Goal: Task Accomplishment & Management: Manage account settings

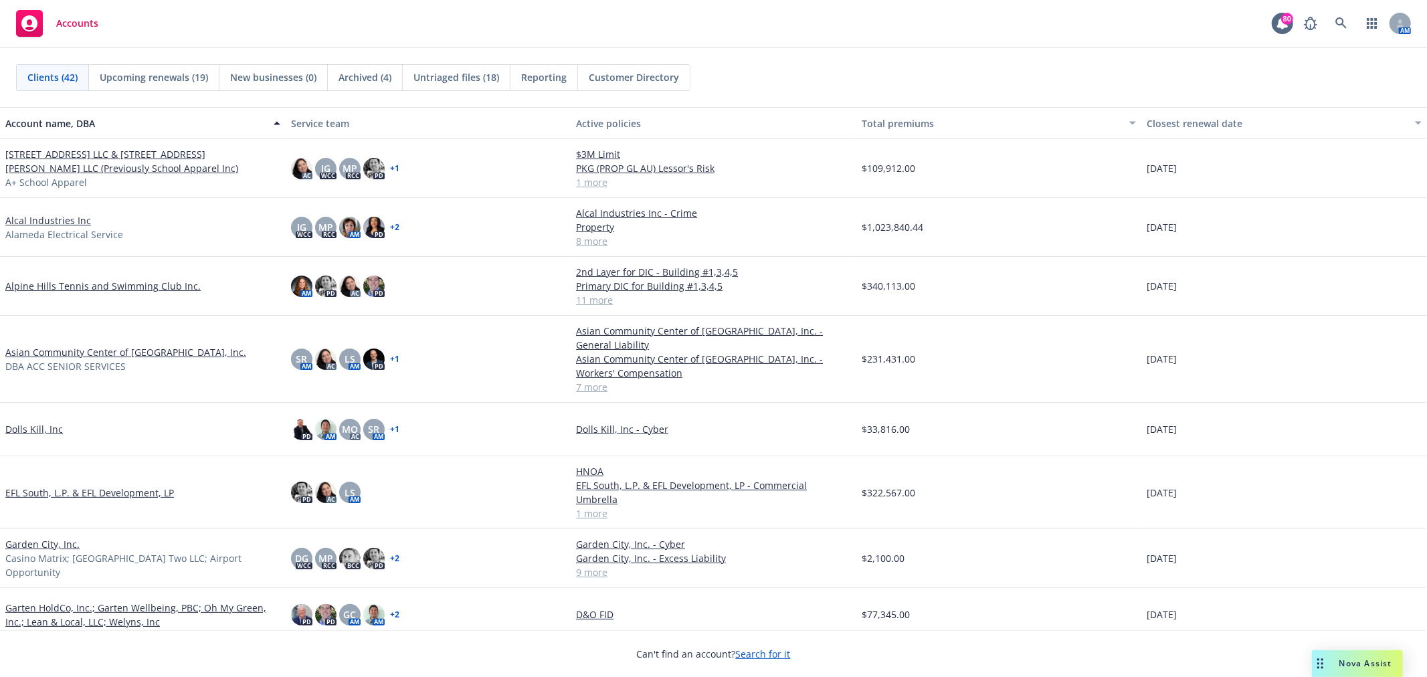
click at [468, 82] on span "Untriaged files (18)" at bounding box center [456, 77] width 86 height 14
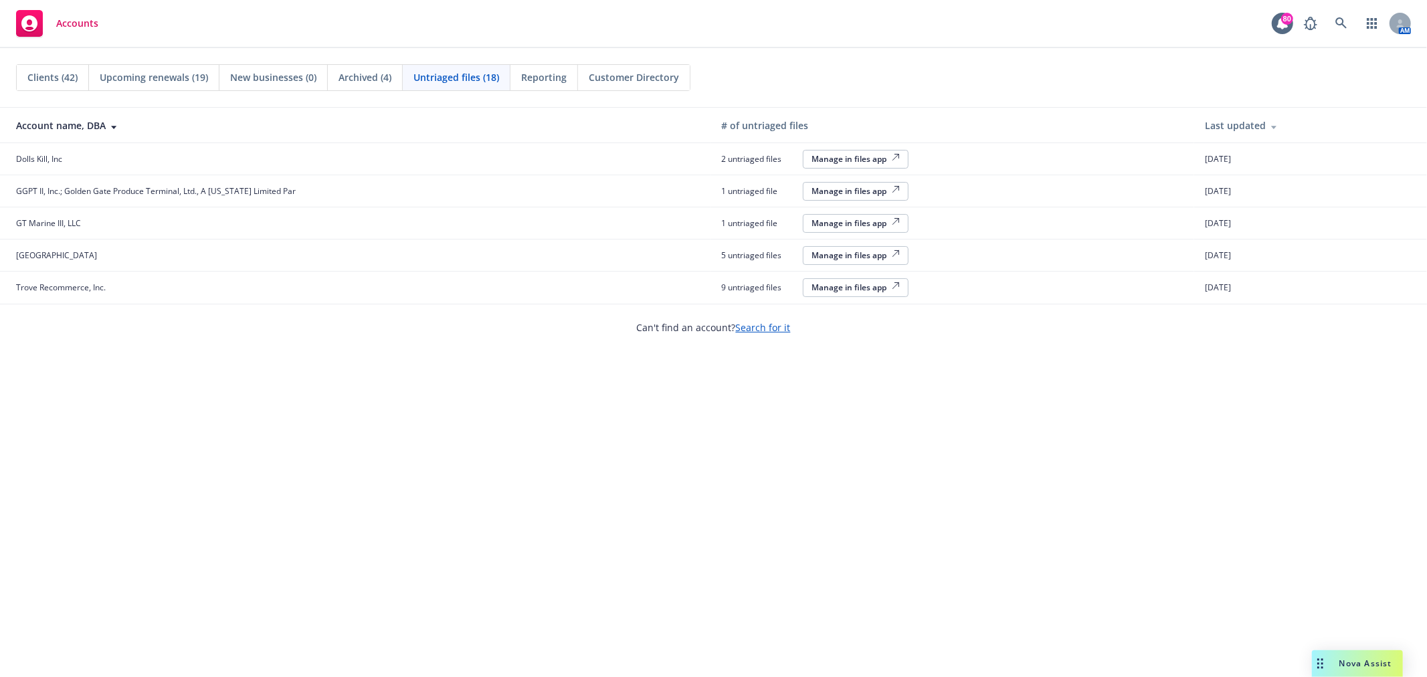
click at [879, 232] on button "Manage in files app" at bounding box center [856, 223] width 106 height 19
click at [837, 179] on td "1 untriaged file Manage in files app" at bounding box center [952, 191] width 484 height 32
click at [836, 189] on div "Manage in files app" at bounding box center [855, 190] width 88 height 11
click at [74, 28] on span "Accounts" at bounding box center [77, 23] width 42 height 11
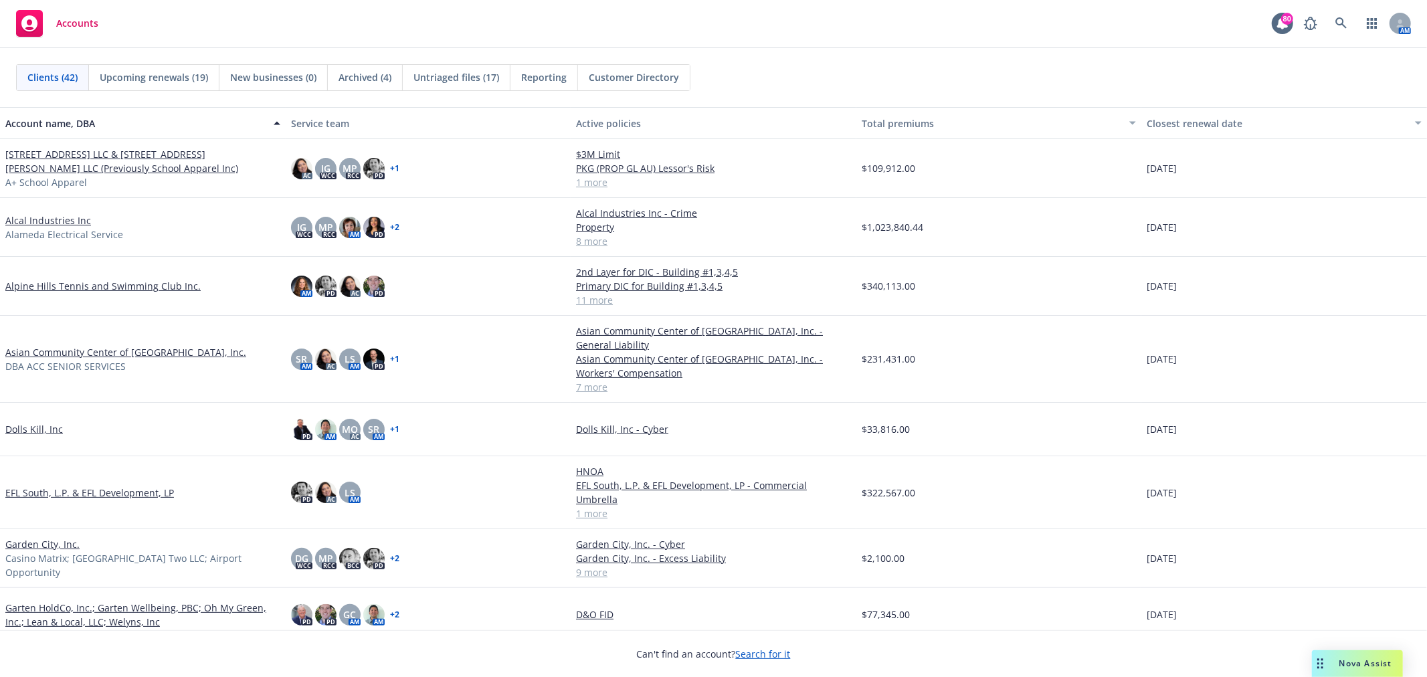
click at [443, 79] on span "Untriaged files (17)" at bounding box center [456, 77] width 86 height 14
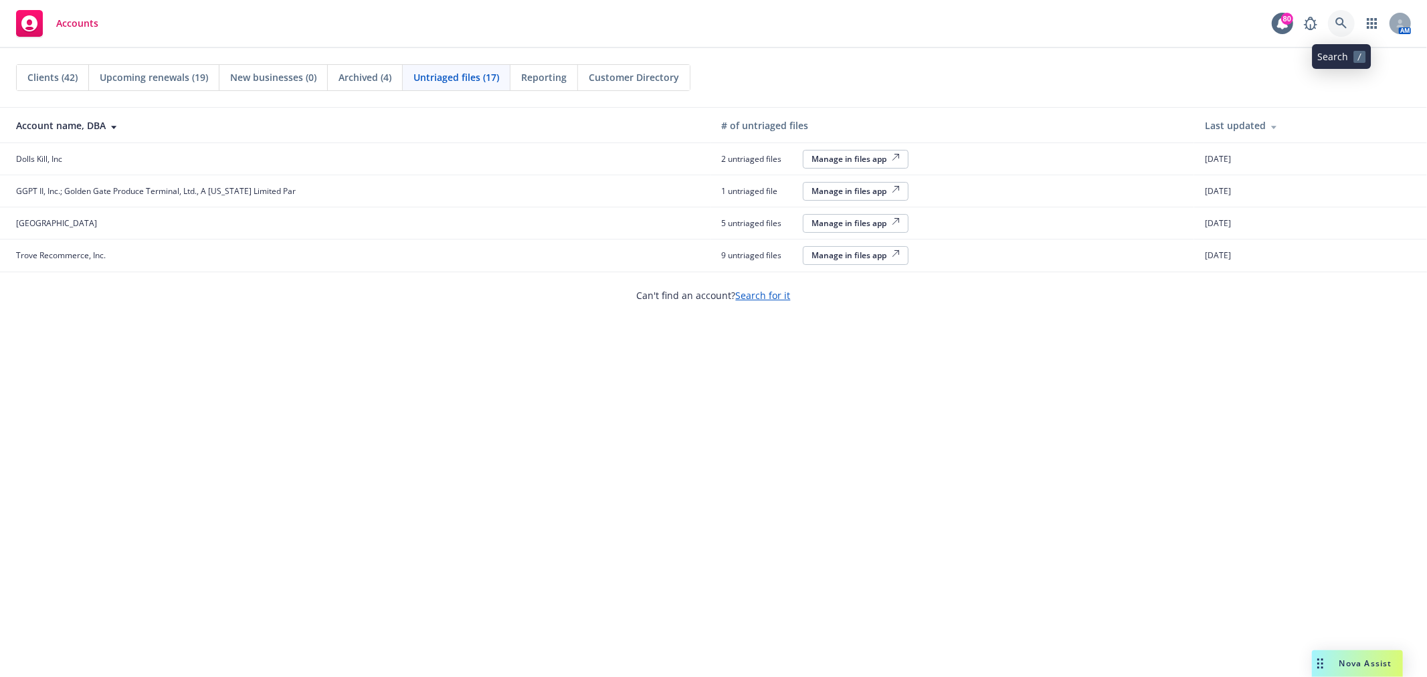
click at [1338, 22] on icon at bounding box center [1341, 23] width 12 height 12
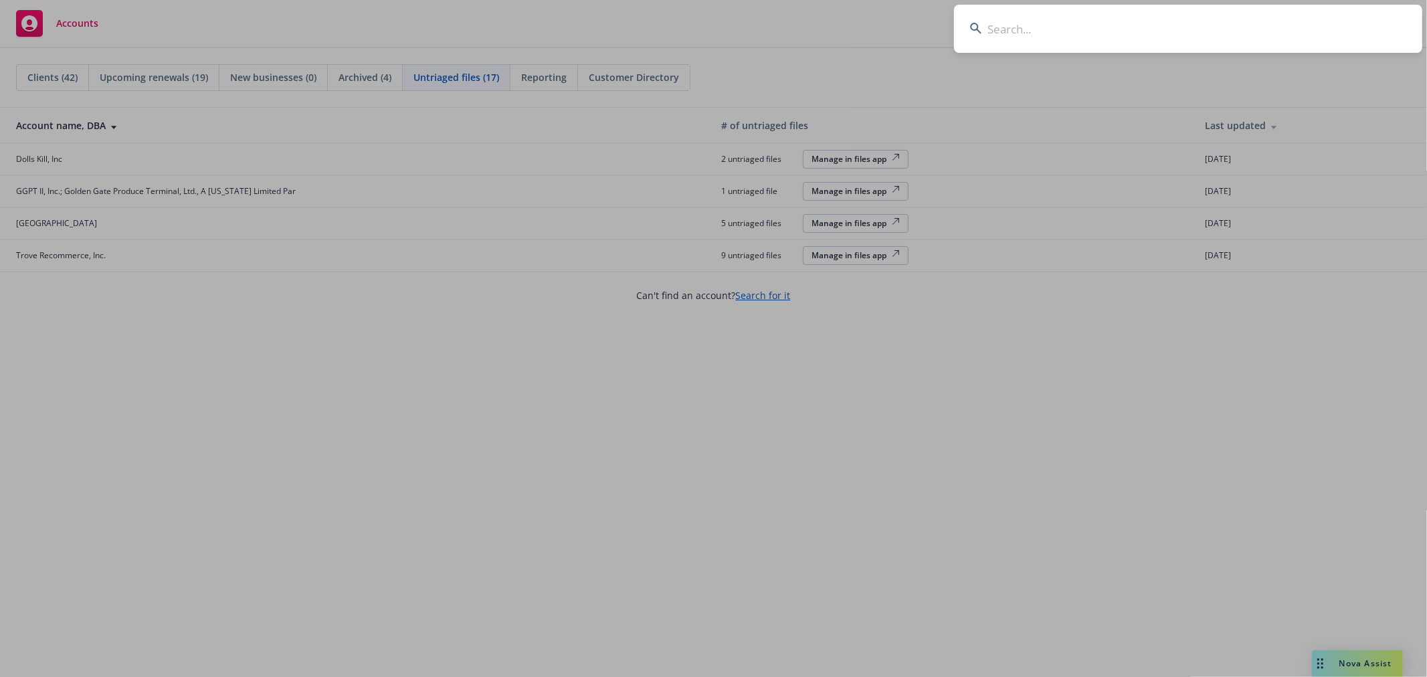
click at [1080, 24] on input at bounding box center [1188, 29] width 468 height 48
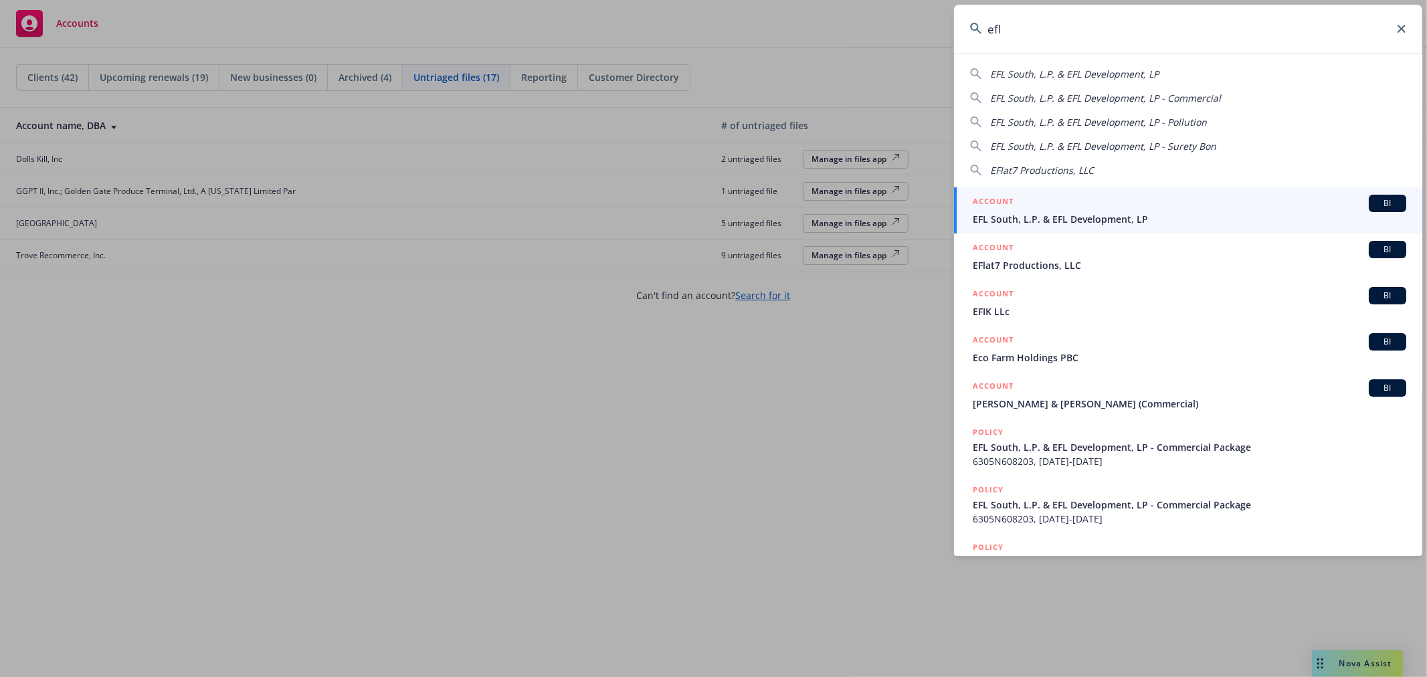
type input "efl"
click at [1175, 204] on div "ACCOUNT BI" at bounding box center [1189, 203] width 433 height 17
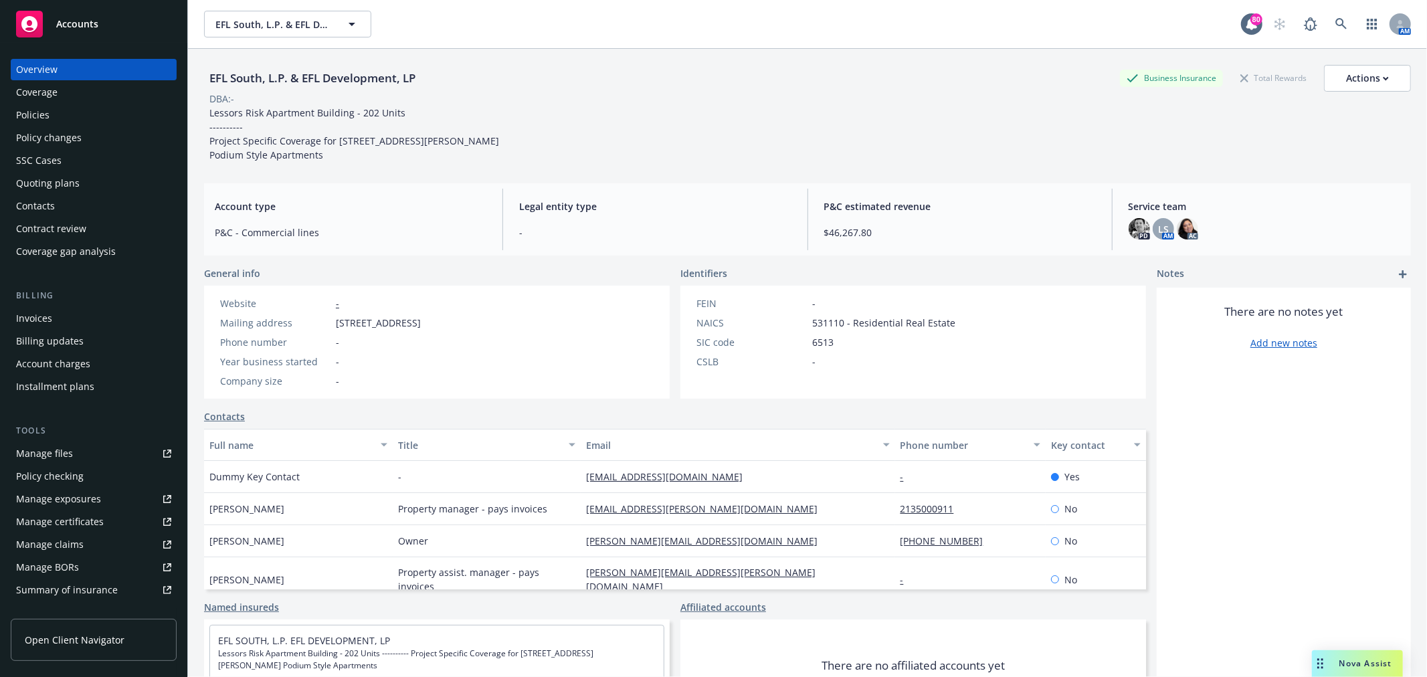
click at [92, 112] on div "Policies" at bounding box center [93, 114] width 155 height 21
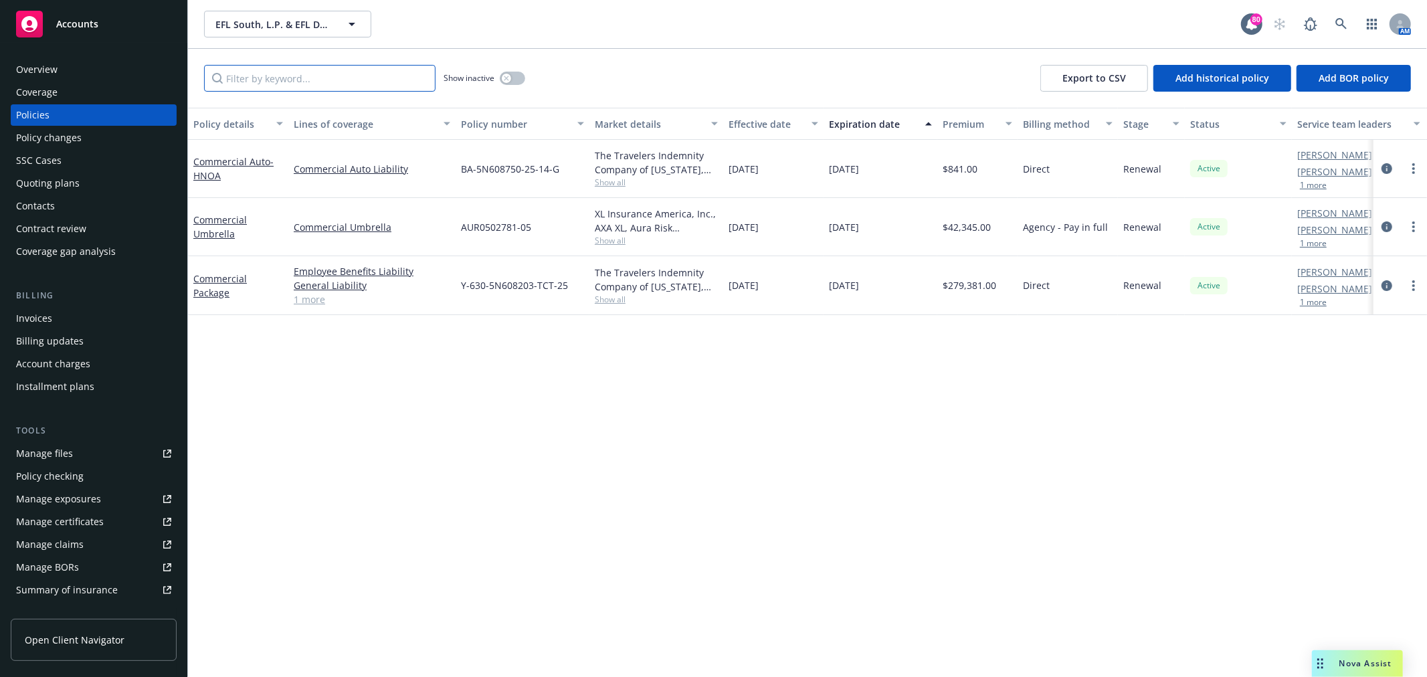
click at [295, 77] on input "Filter by keyword..." at bounding box center [319, 78] width 231 height 27
paste input "5N608203"
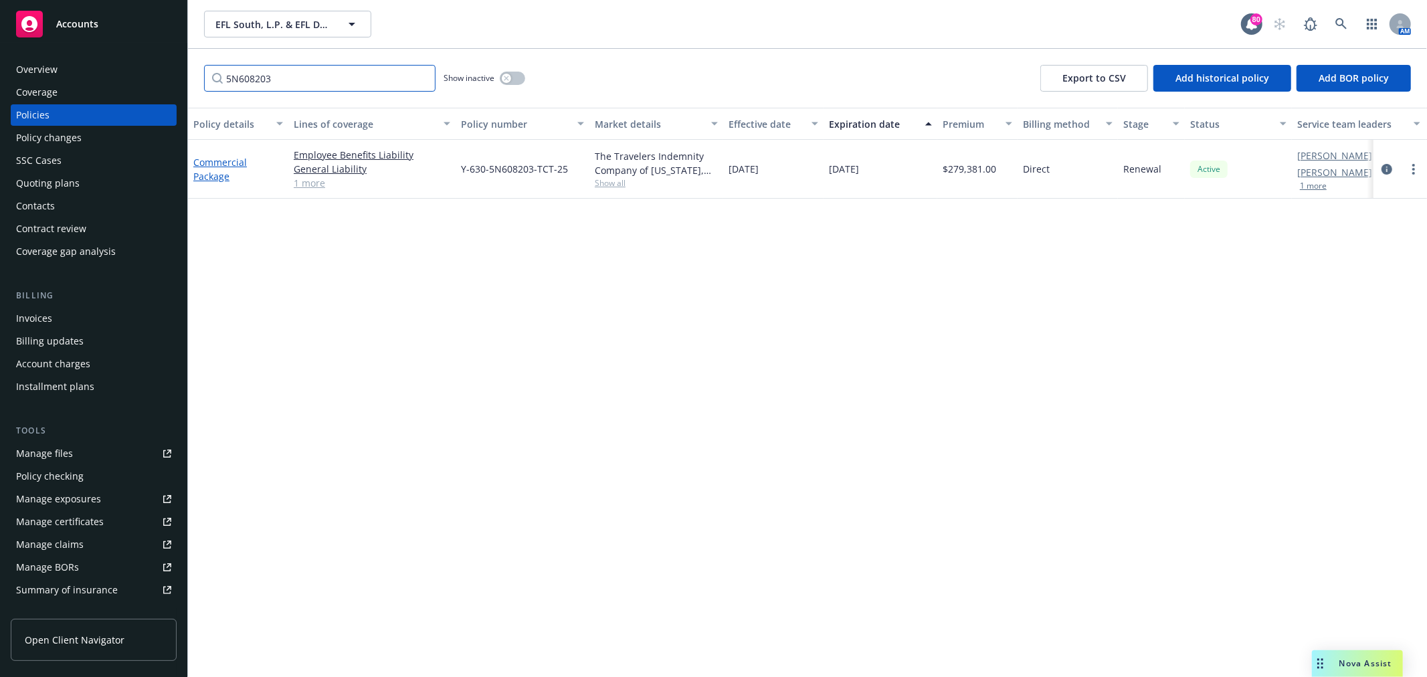
type input "5N608203"
click at [218, 172] on link "Commercial Package" at bounding box center [220, 169] width 54 height 27
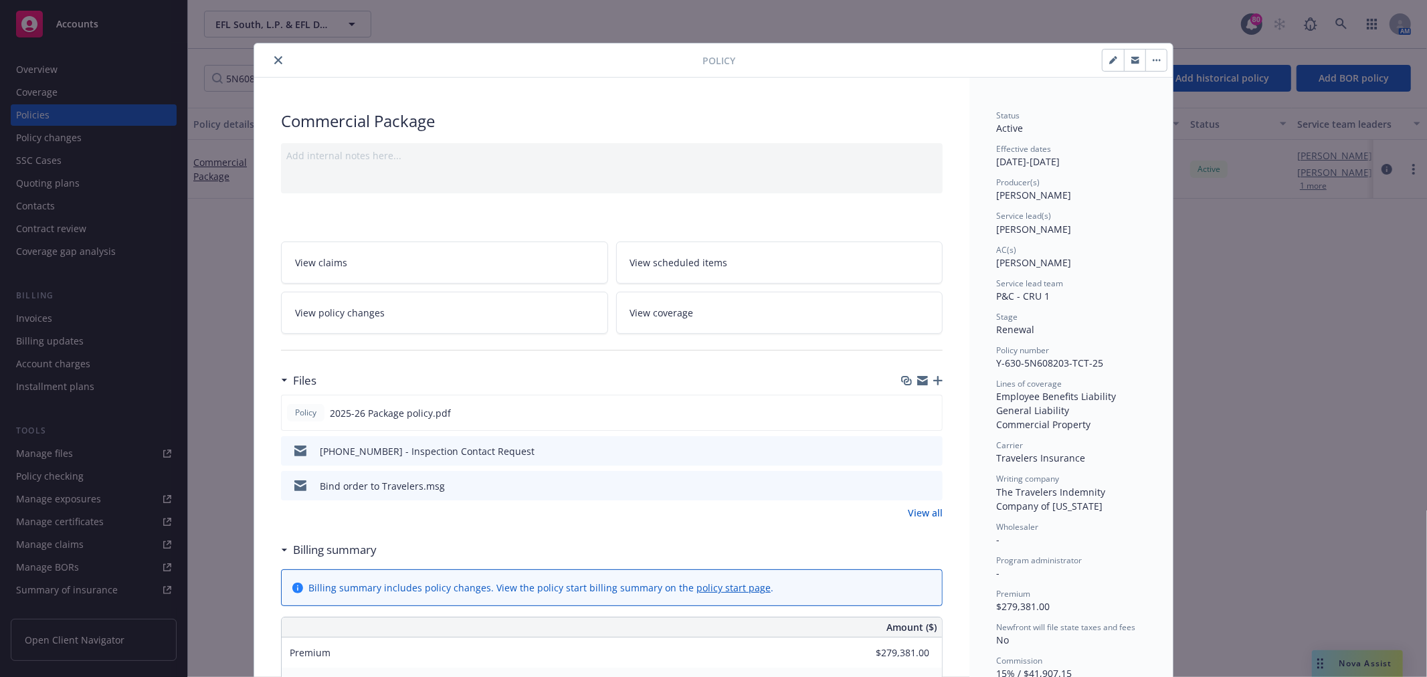
click at [928, 512] on link "View all" at bounding box center [925, 513] width 35 height 14
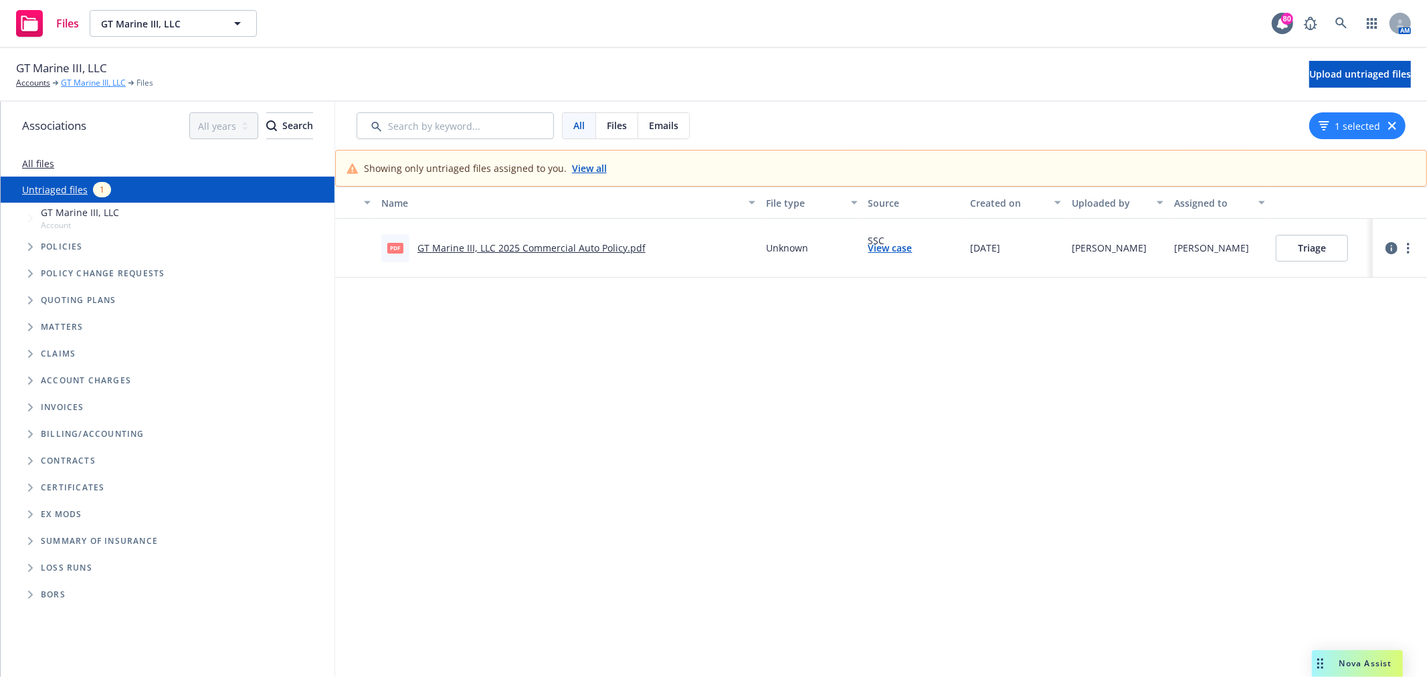
click at [90, 77] on link "GT Marine III, LLC" at bounding box center [93, 83] width 65 height 12
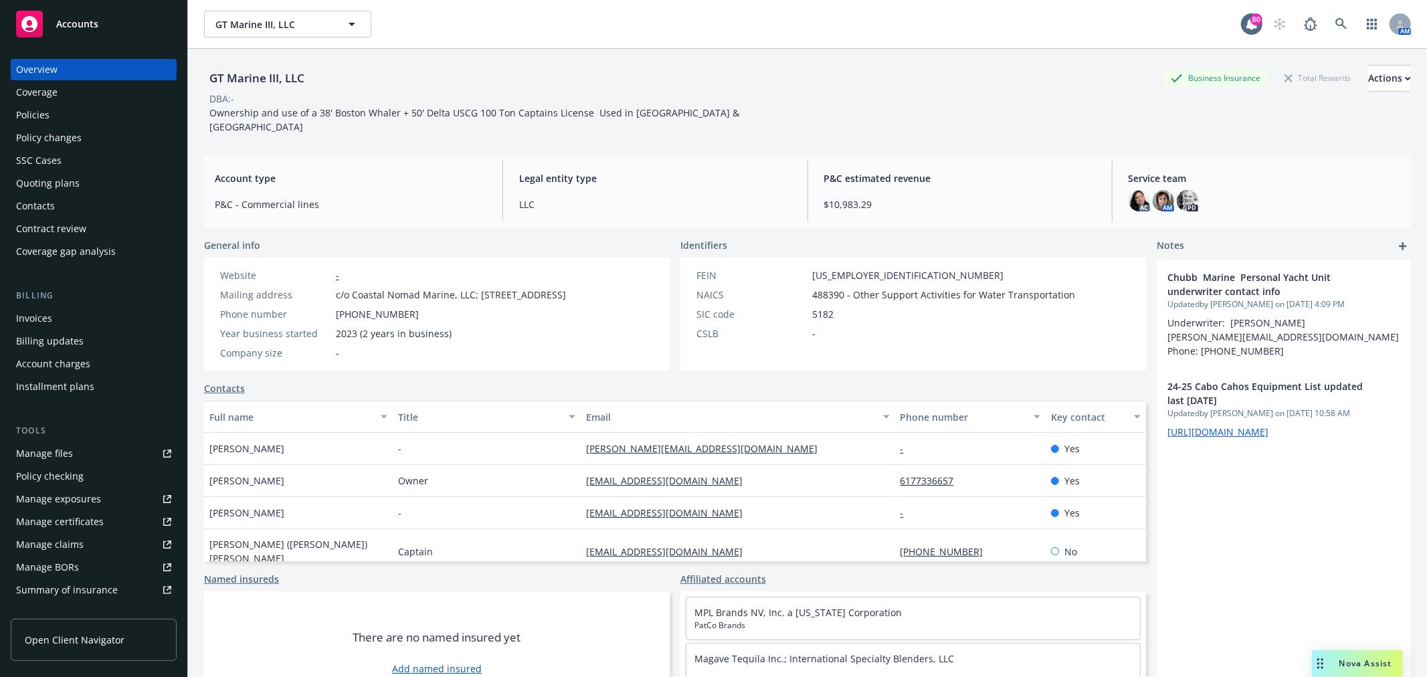
click at [128, 450] on link "Manage files" at bounding box center [94, 453] width 166 height 21
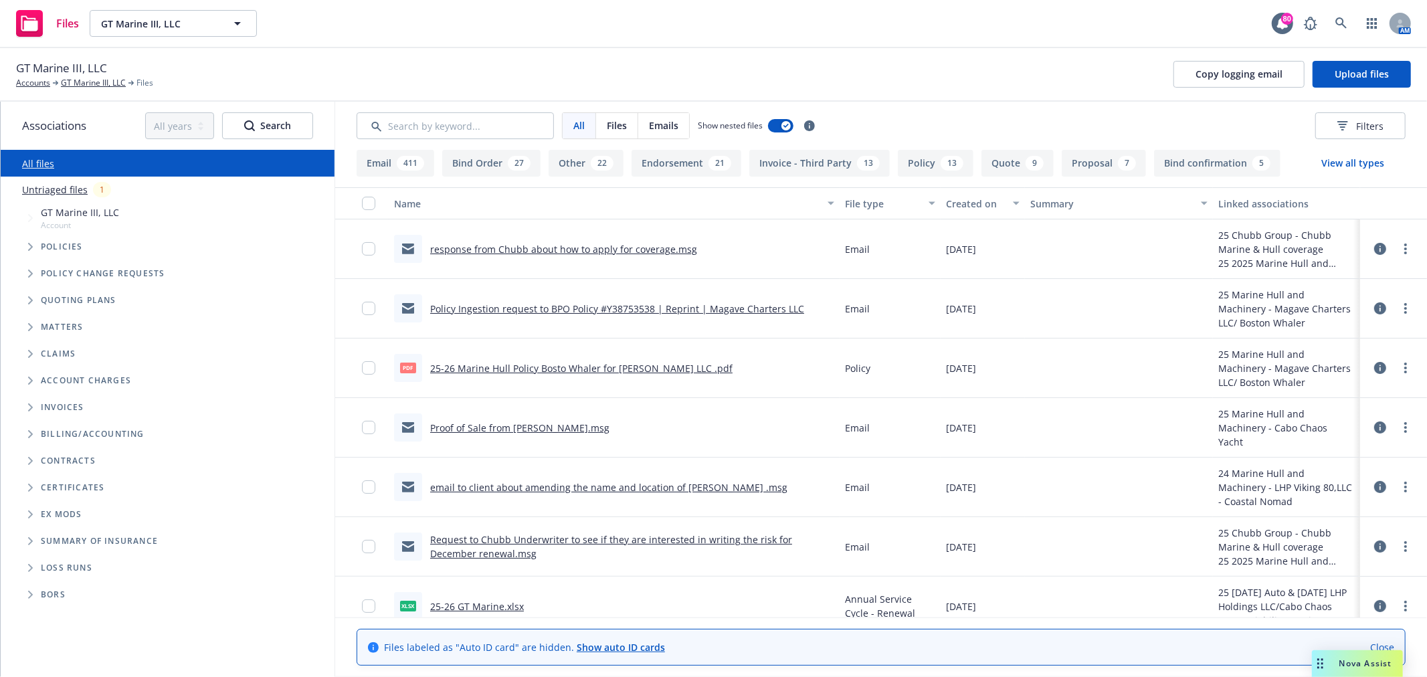
click at [69, 184] on link "Untriaged files" at bounding box center [55, 190] width 66 height 14
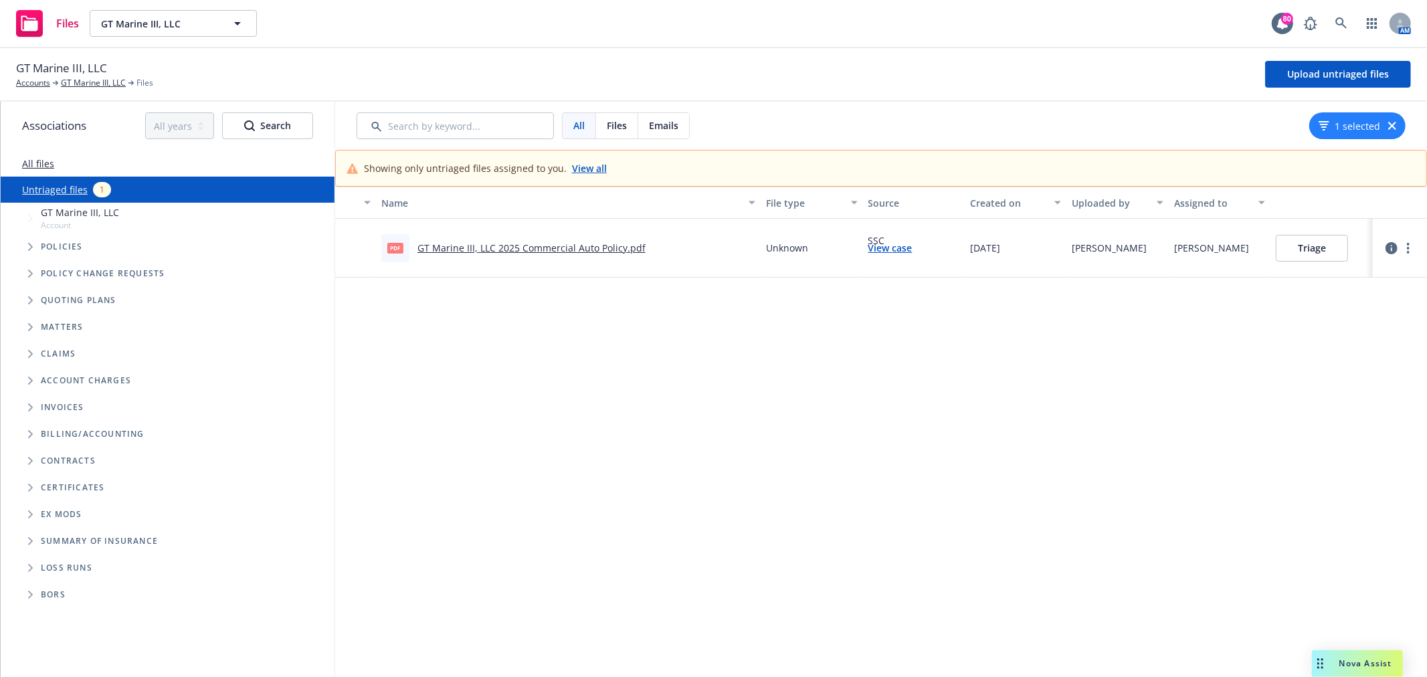
click at [900, 246] on link "View case" at bounding box center [890, 248] width 44 height 14
click at [1295, 241] on button "Triage" at bounding box center [1312, 248] width 72 height 27
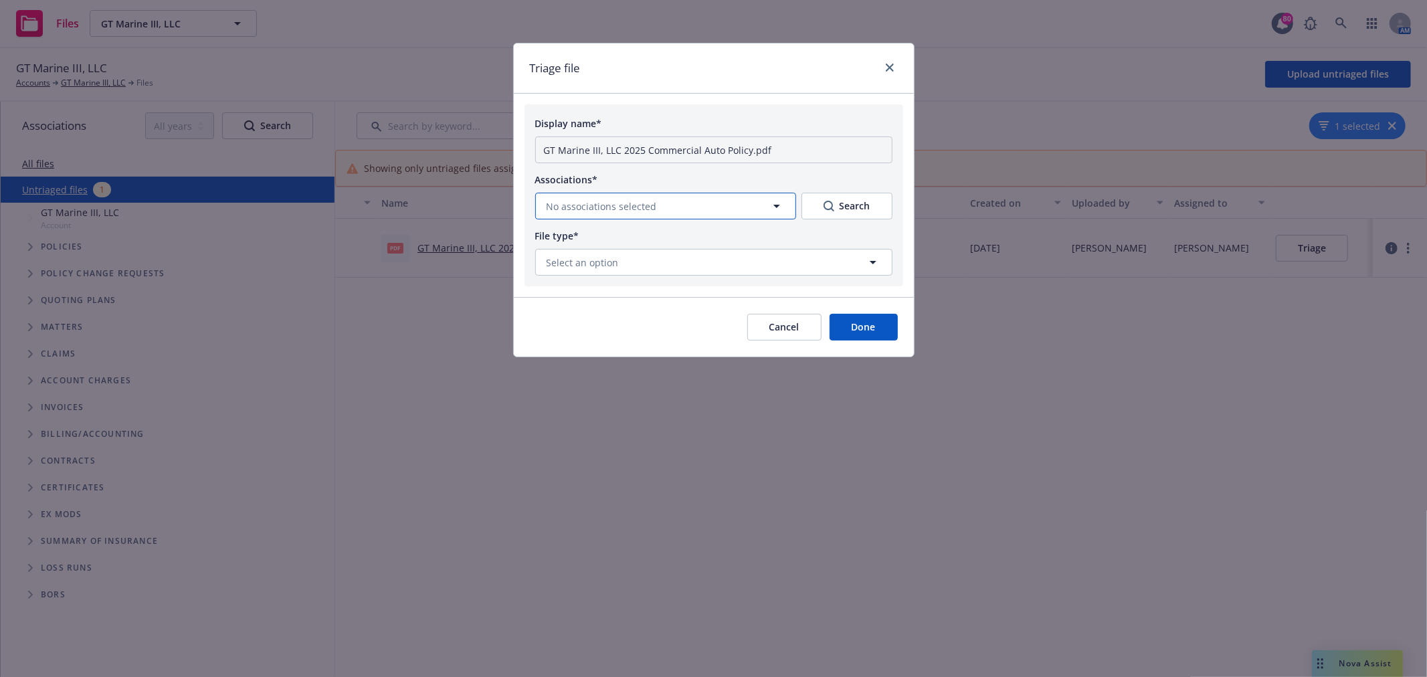
click at [736, 198] on button "No associations selected" at bounding box center [665, 206] width 261 height 27
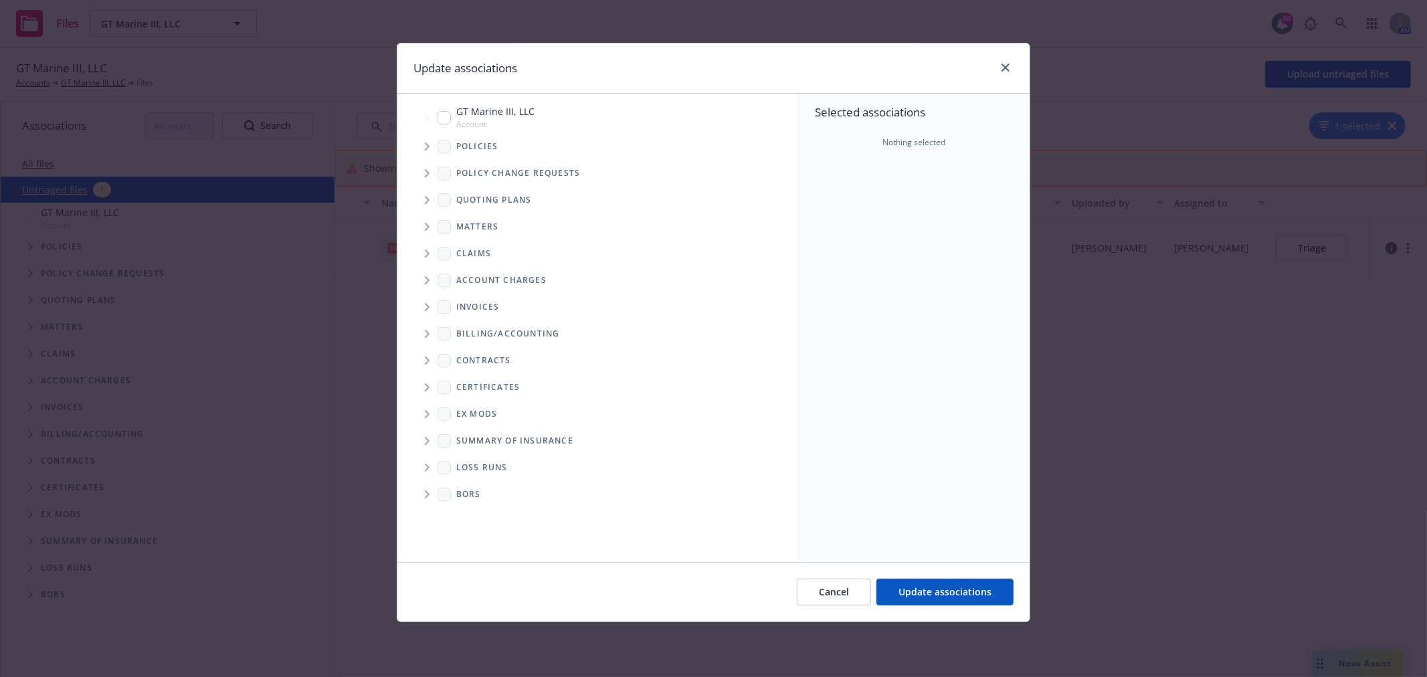
click at [423, 172] on span "Tree Example" at bounding box center [426, 173] width 21 height 21
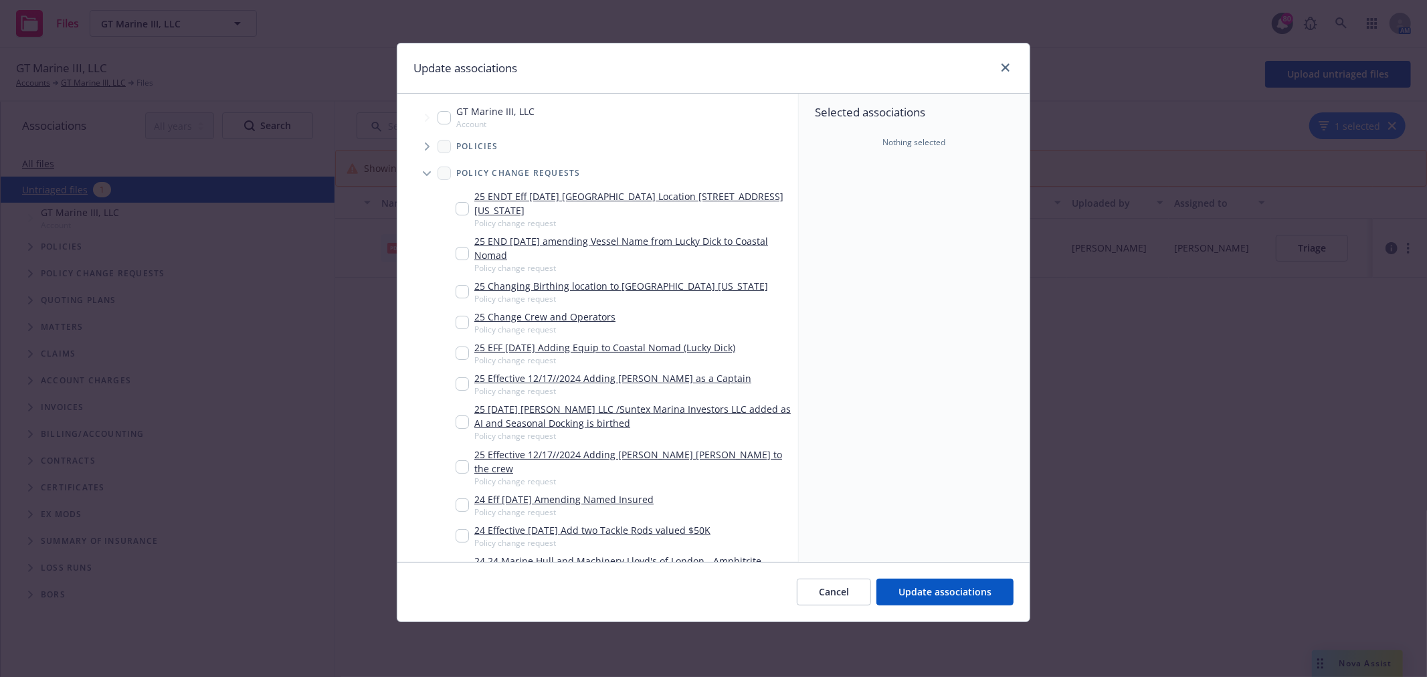
click at [429, 145] on icon "Tree Example" at bounding box center [427, 146] width 5 height 8
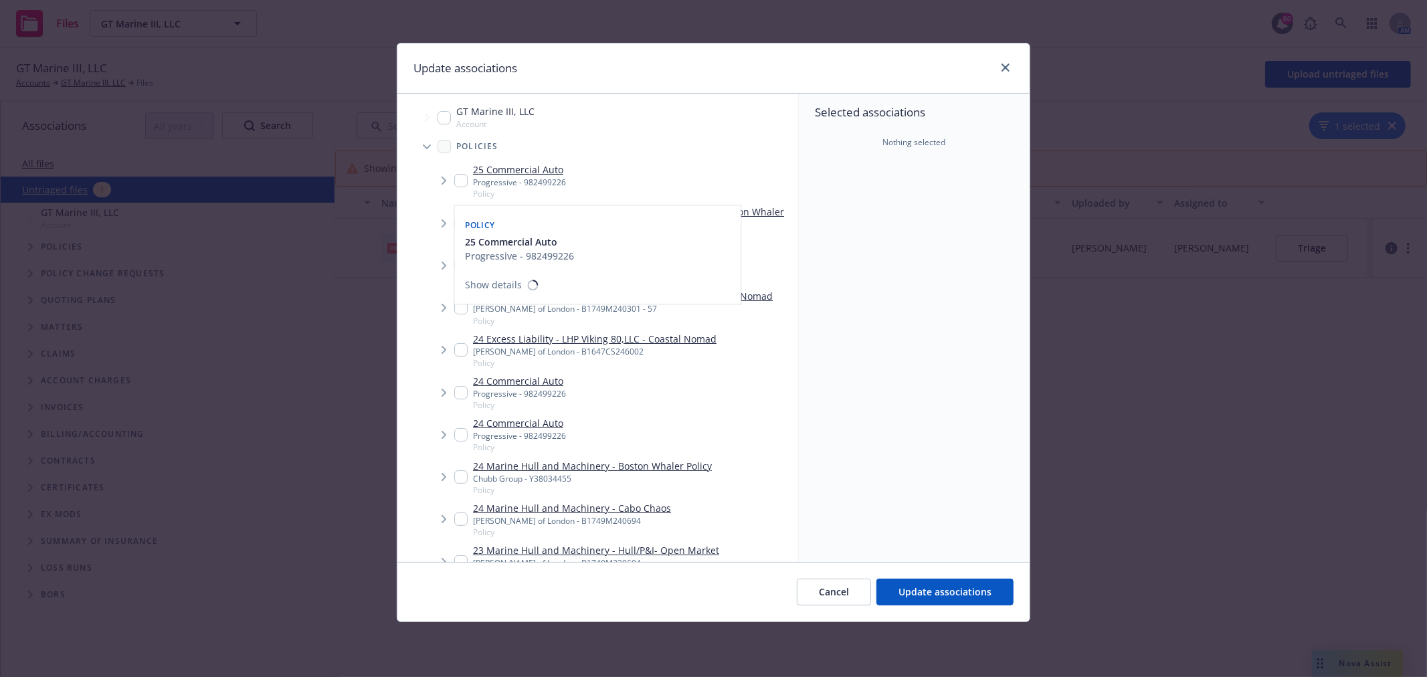
click at [465, 183] on input "Tree Example" at bounding box center [460, 180] width 13 height 13
checkbox input "true"
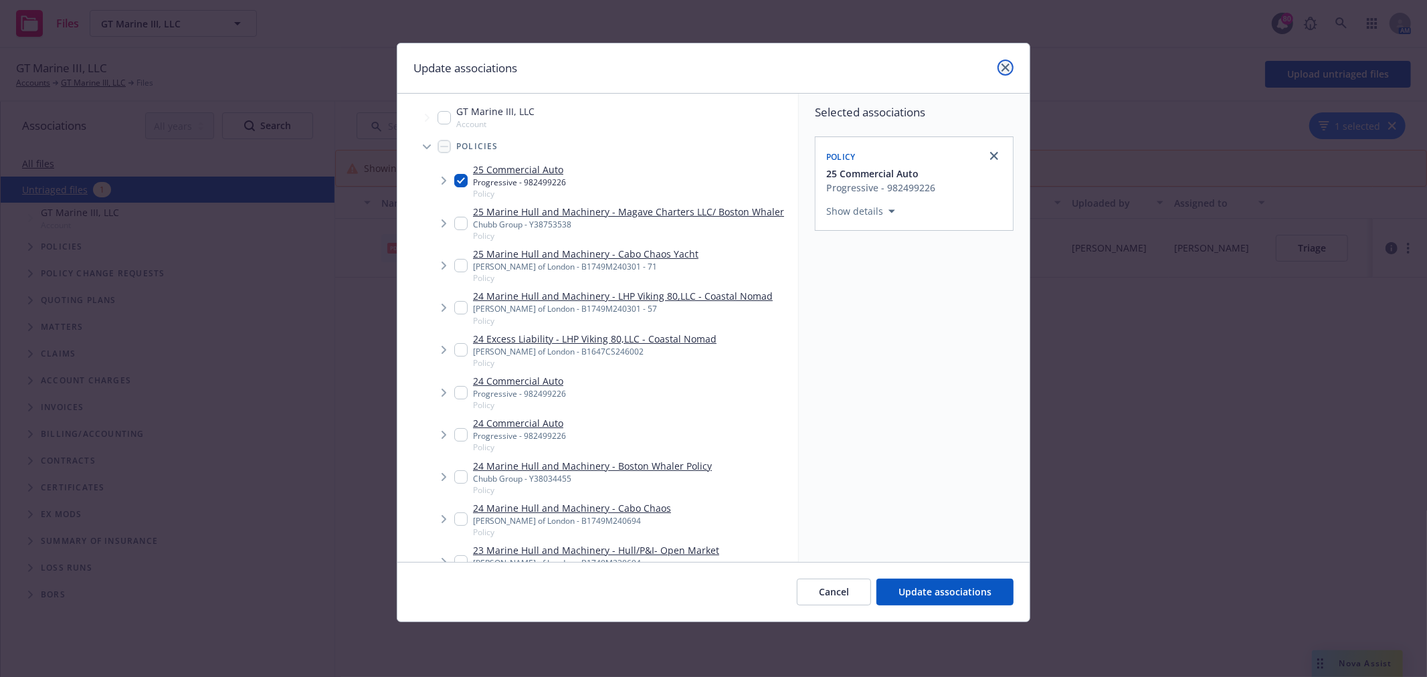
click at [1008, 70] on icon "close" at bounding box center [1005, 68] width 8 height 8
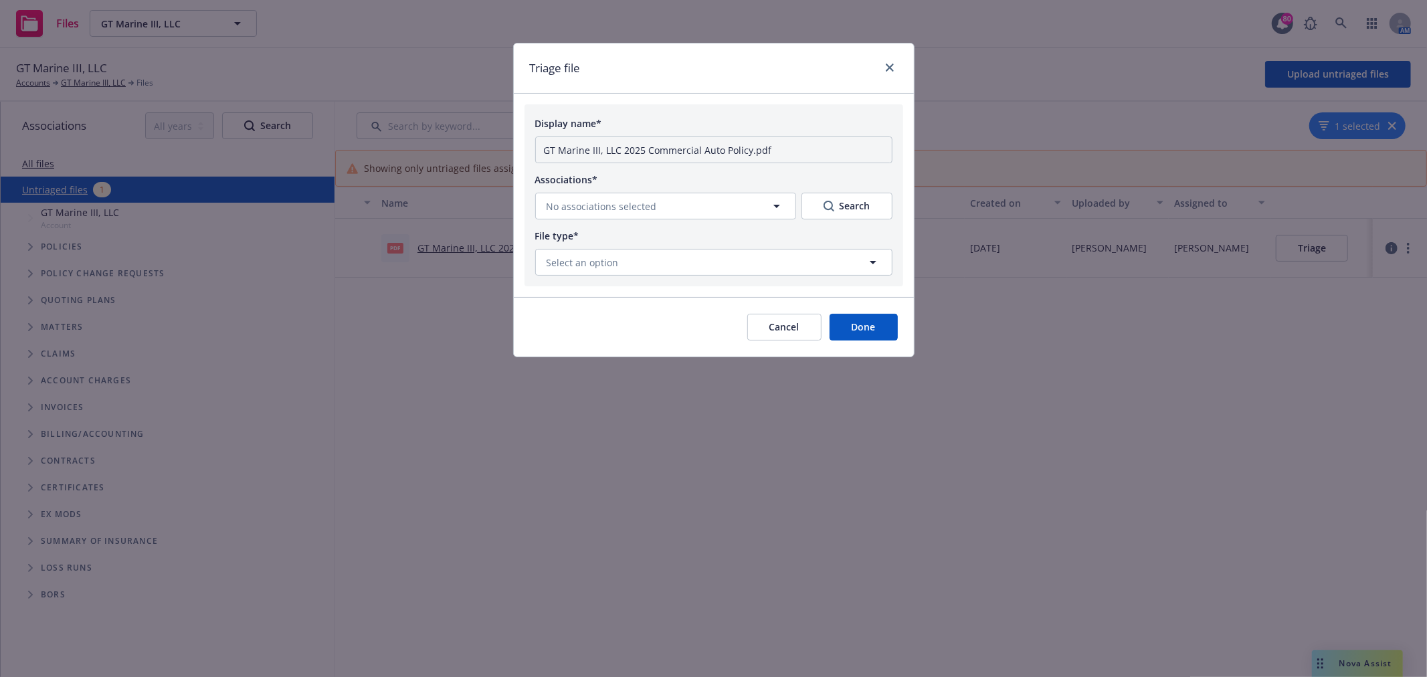
click at [783, 326] on button "Cancel" at bounding box center [784, 327] width 74 height 27
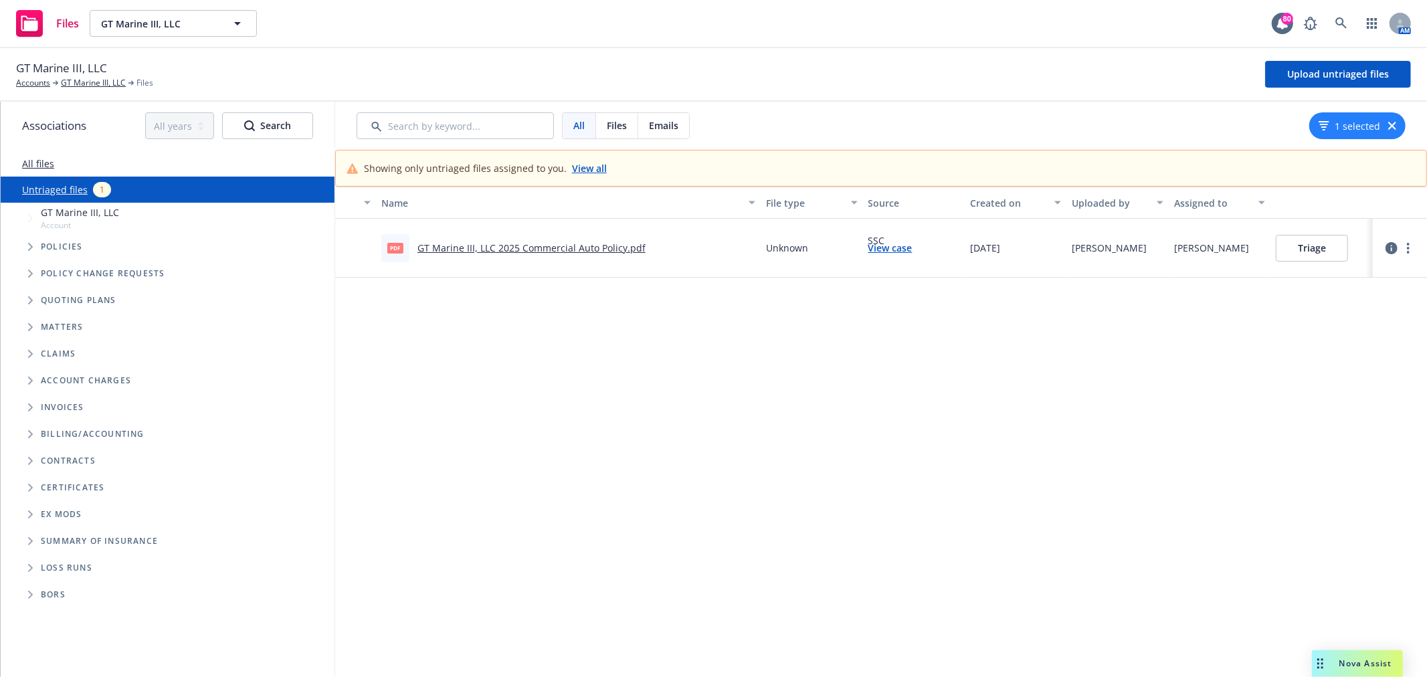
click at [1282, 249] on button "Triage" at bounding box center [1312, 248] width 72 height 27
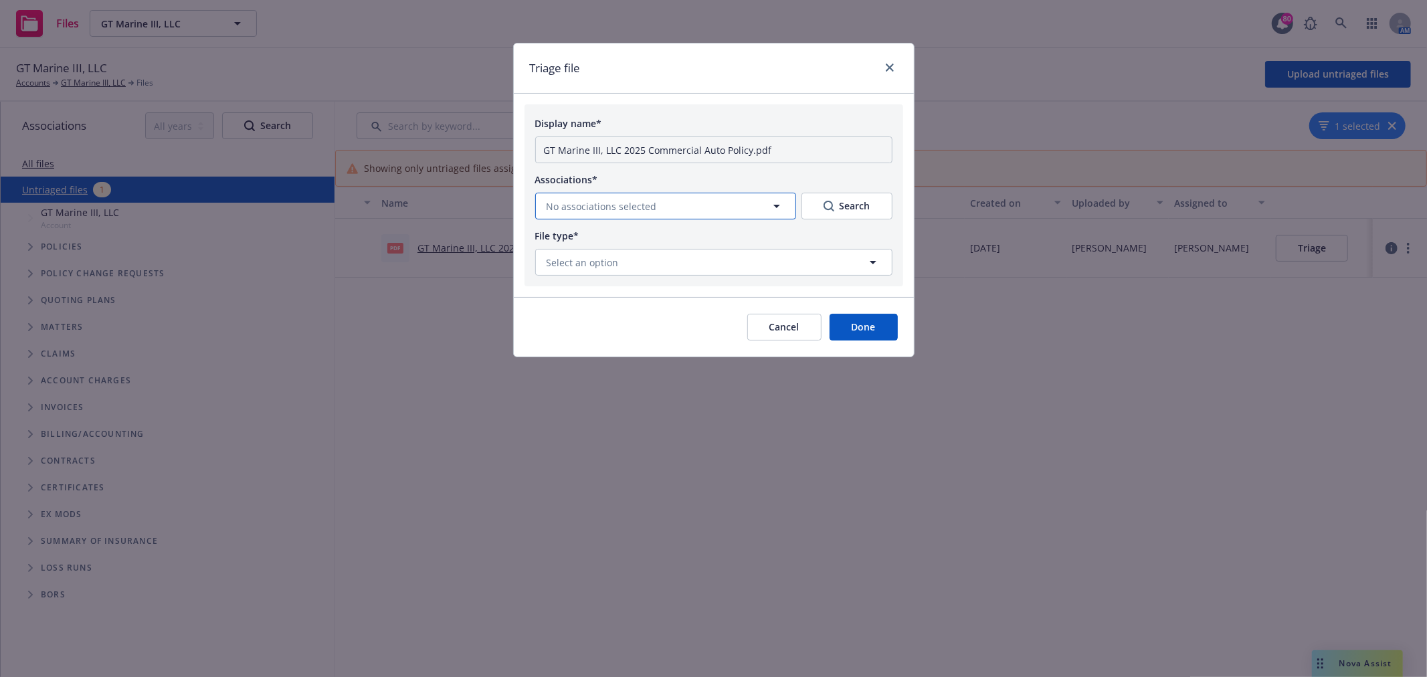
click at [678, 198] on button "No associations selected" at bounding box center [665, 206] width 261 height 27
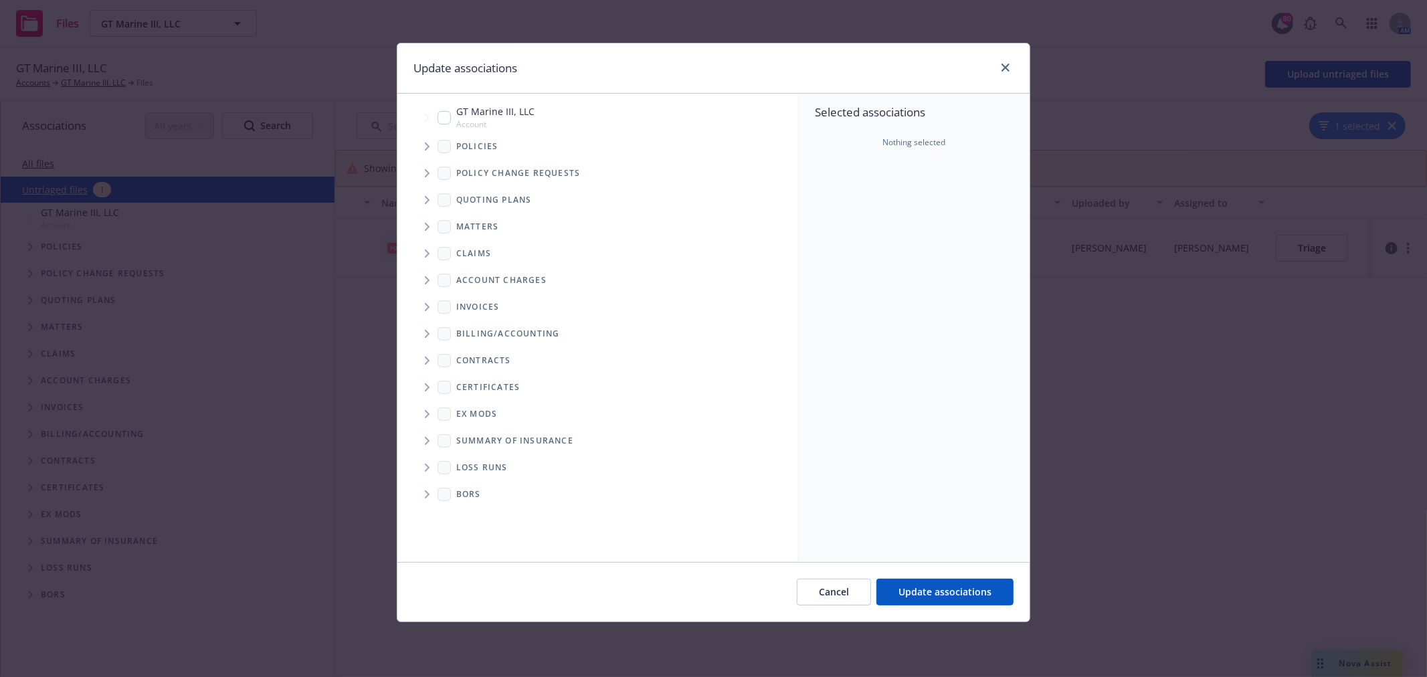
click at [426, 148] on icon "Tree Example" at bounding box center [427, 146] width 5 height 8
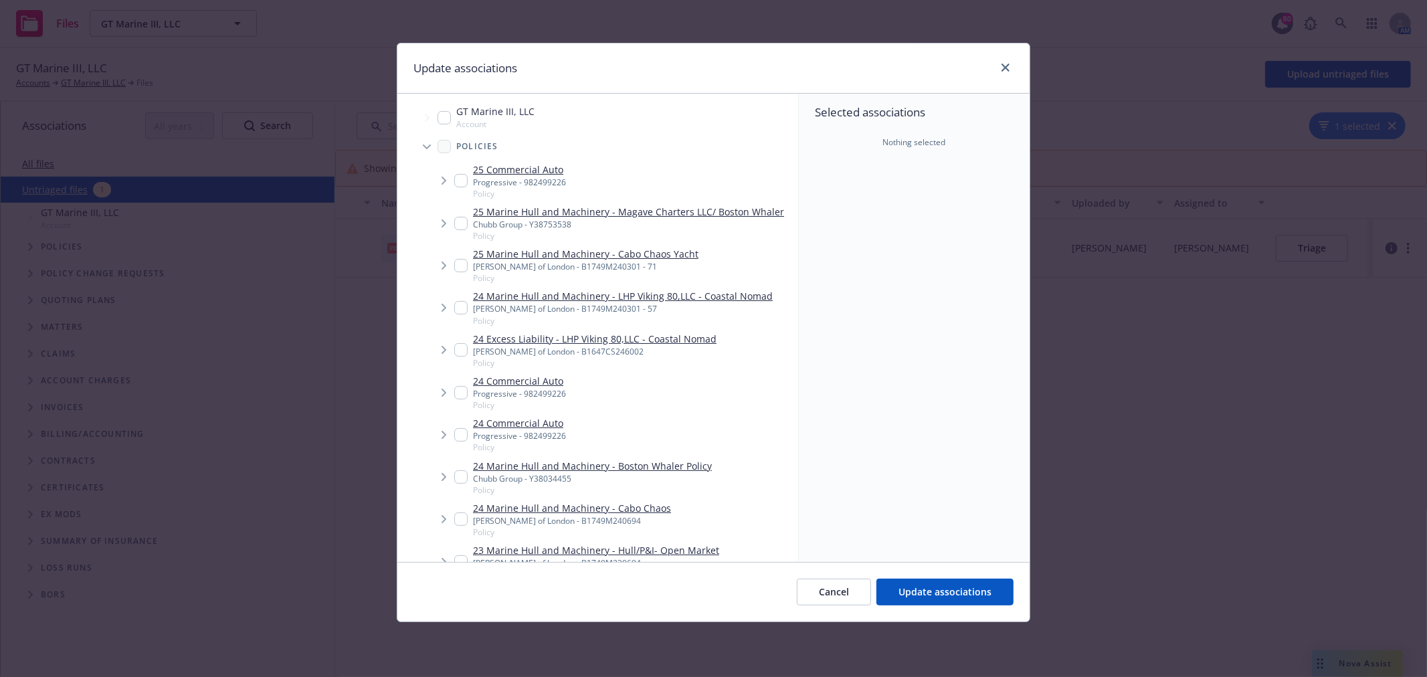
click at [451, 181] on span "Tree Example" at bounding box center [443, 180] width 21 height 21
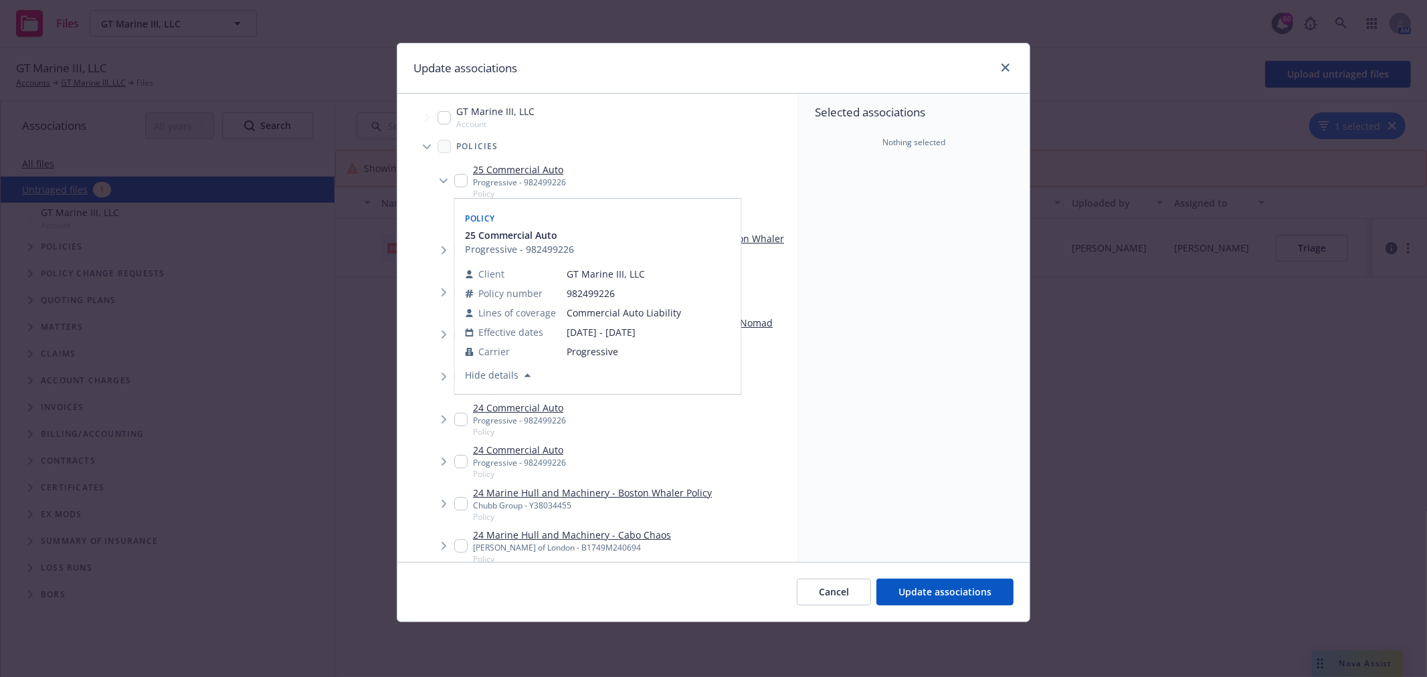
click at [460, 183] on input "Tree Example" at bounding box center [460, 180] width 13 height 13
checkbox input "true"
click at [930, 594] on span "Update associations" at bounding box center [944, 591] width 93 height 13
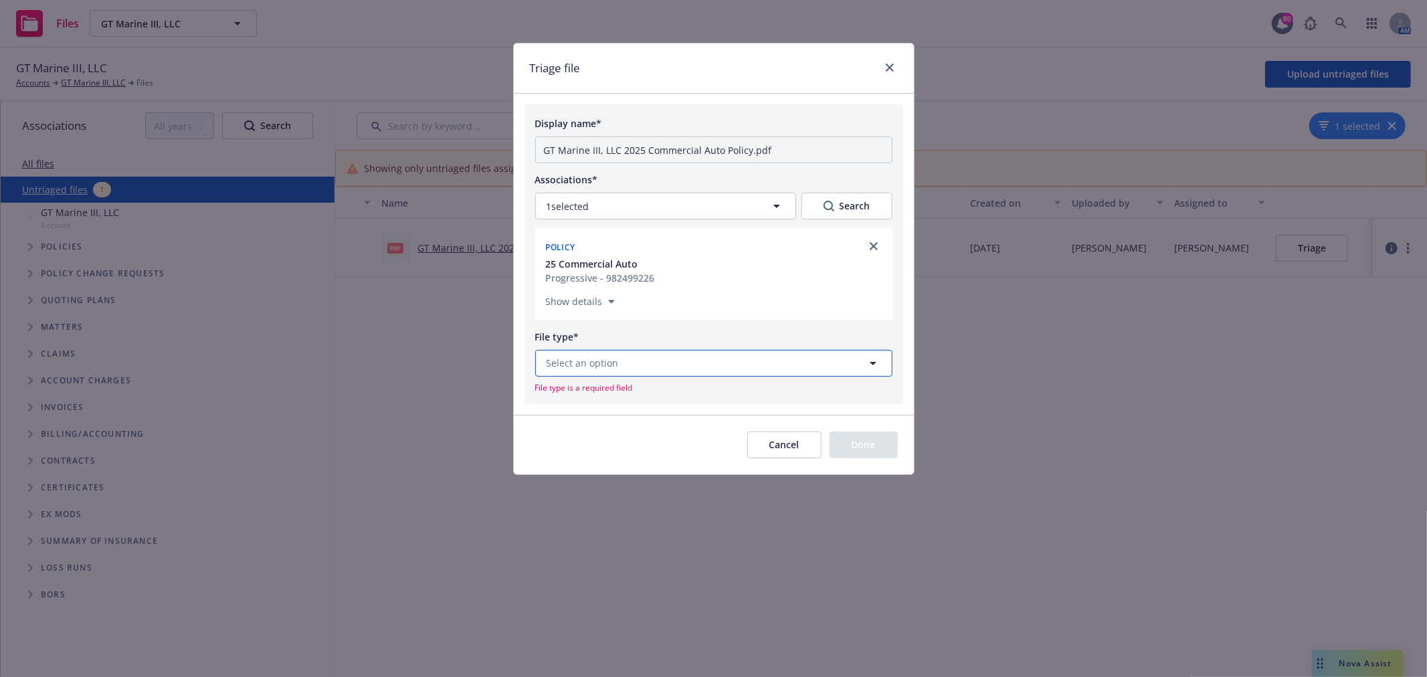
click at [710, 372] on button "Select an option" at bounding box center [713, 363] width 357 height 27
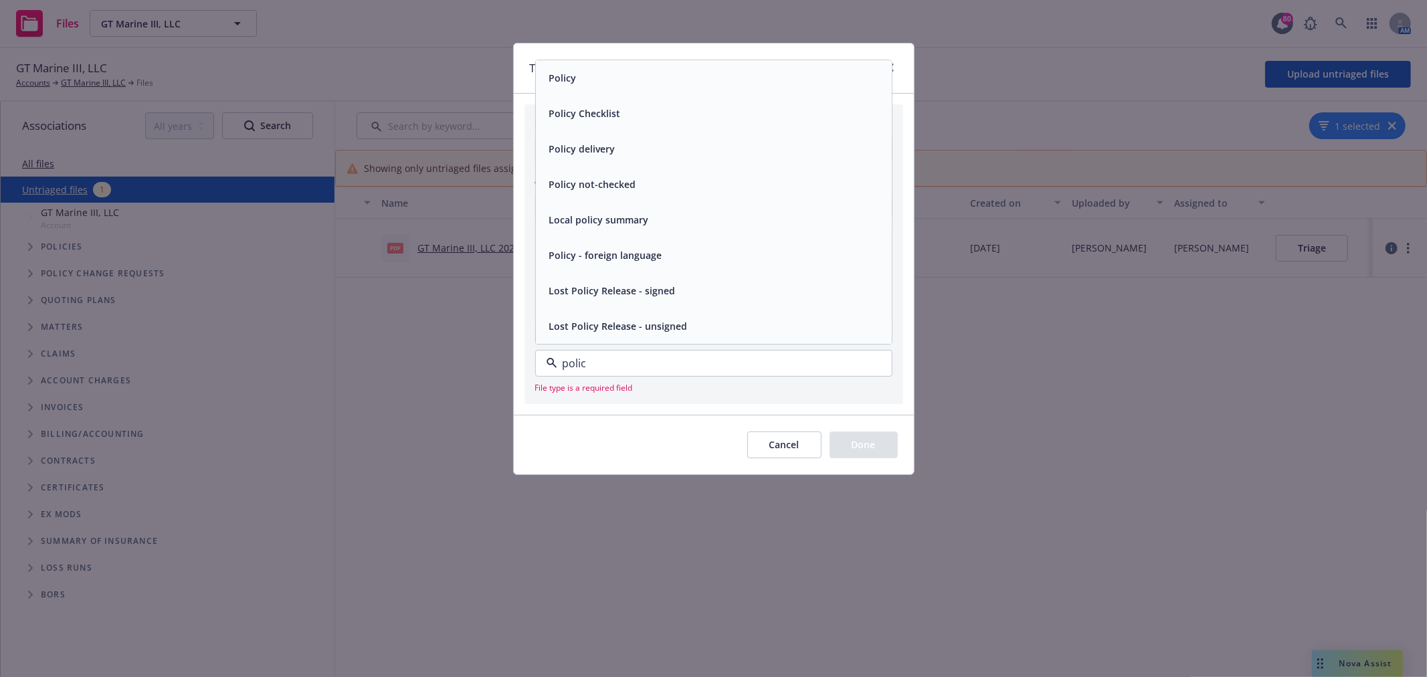
type input "policy"
click at [656, 87] on div "Policy" at bounding box center [714, 77] width 340 height 19
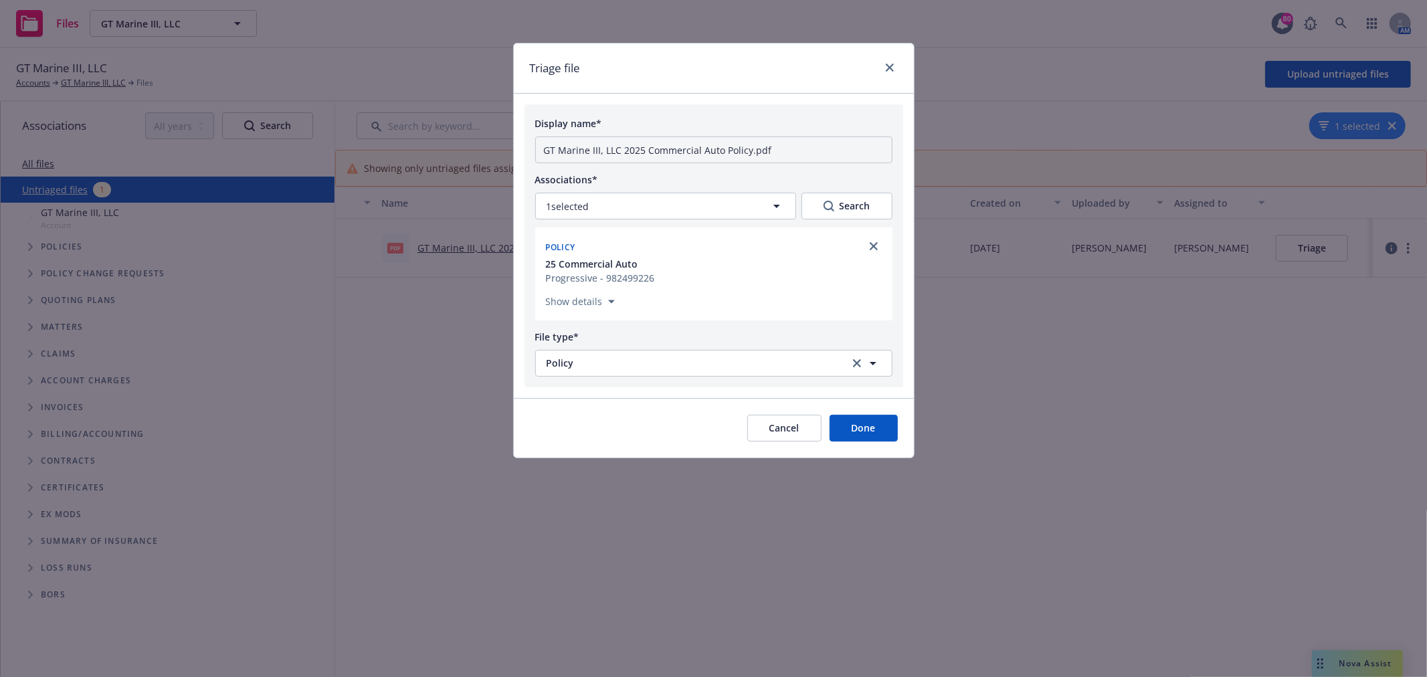
click at [887, 435] on button "Done" at bounding box center [863, 428] width 68 height 27
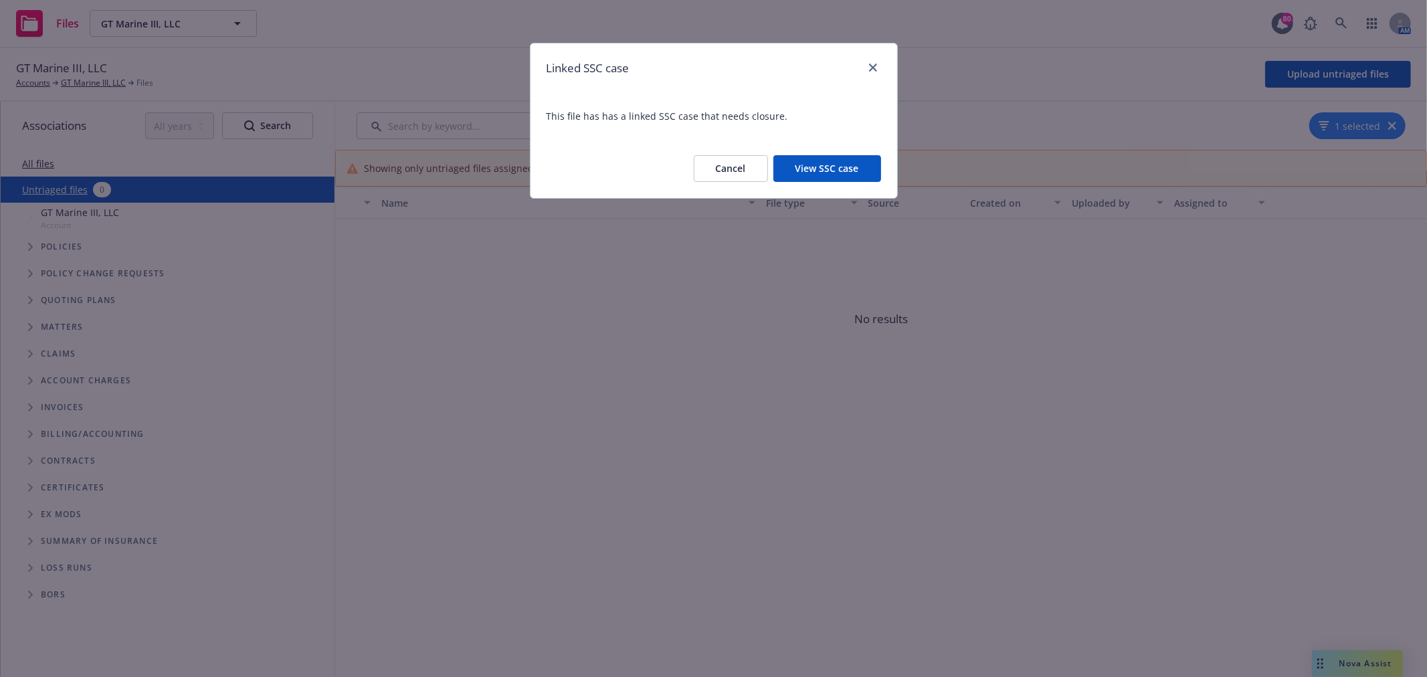
click at [855, 166] on button "View SSC case" at bounding box center [827, 168] width 108 height 27
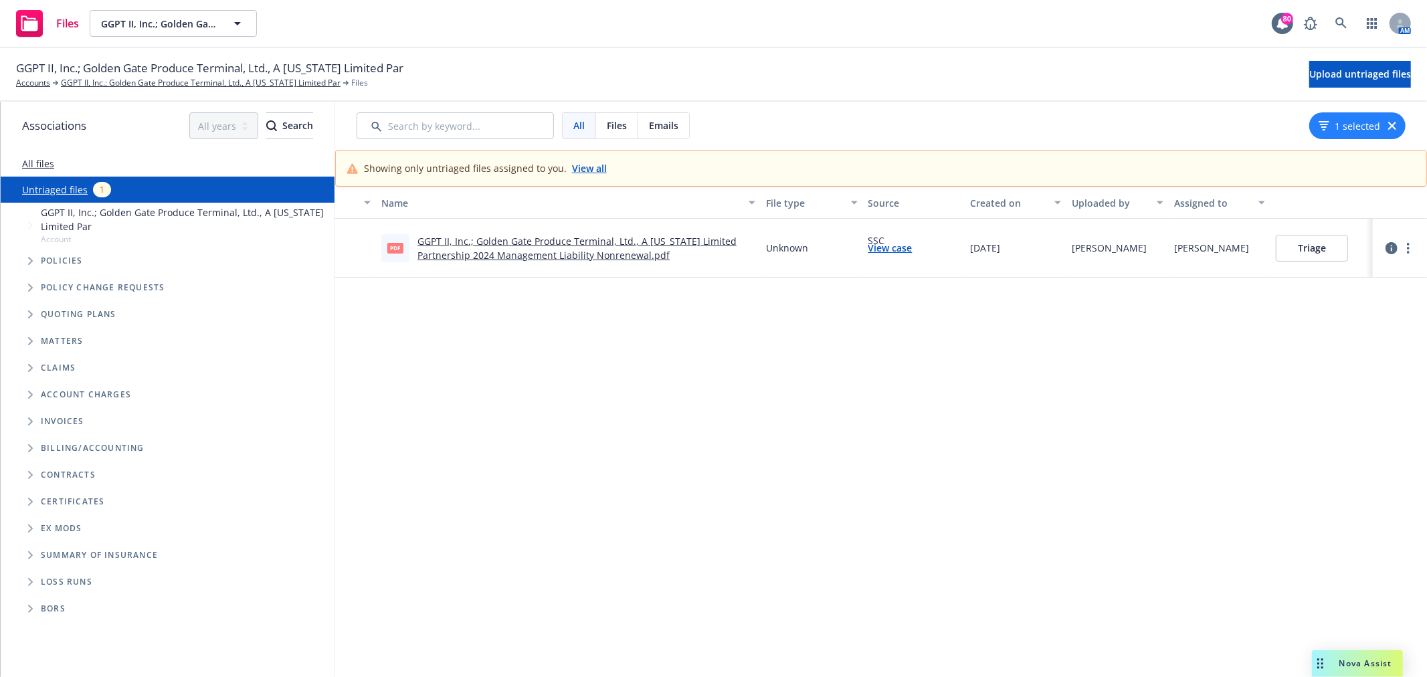
click at [40, 155] on div "All files" at bounding box center [168, 163] width 334 height 27
click at [35, 165] on link "All files" at bounding box center [38, 163] width 32 height 13
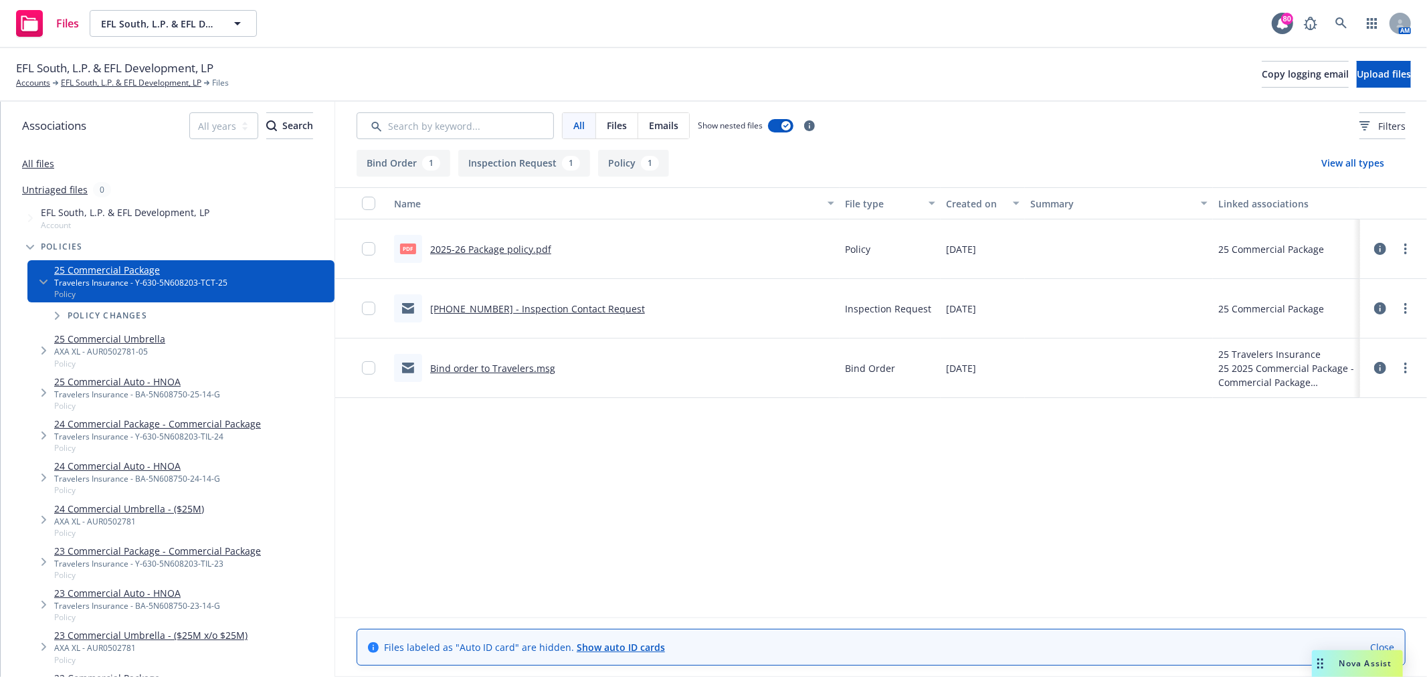
click at [43, 159] on link "All files" at bounding box center [38, 163] width 32 height 13
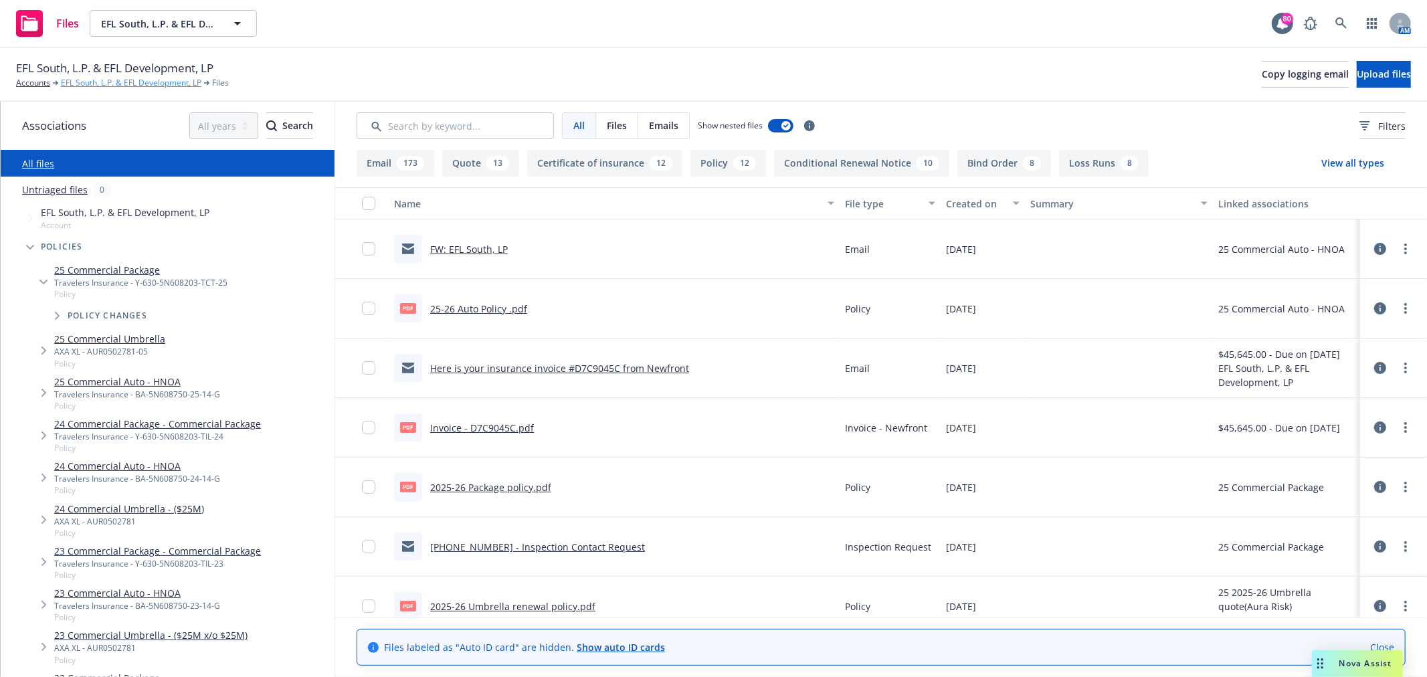
click at [100, 80] on link "EFL South, L.P. & EFL Development, LP" at bounding box center [131, 83] width 140 height 12
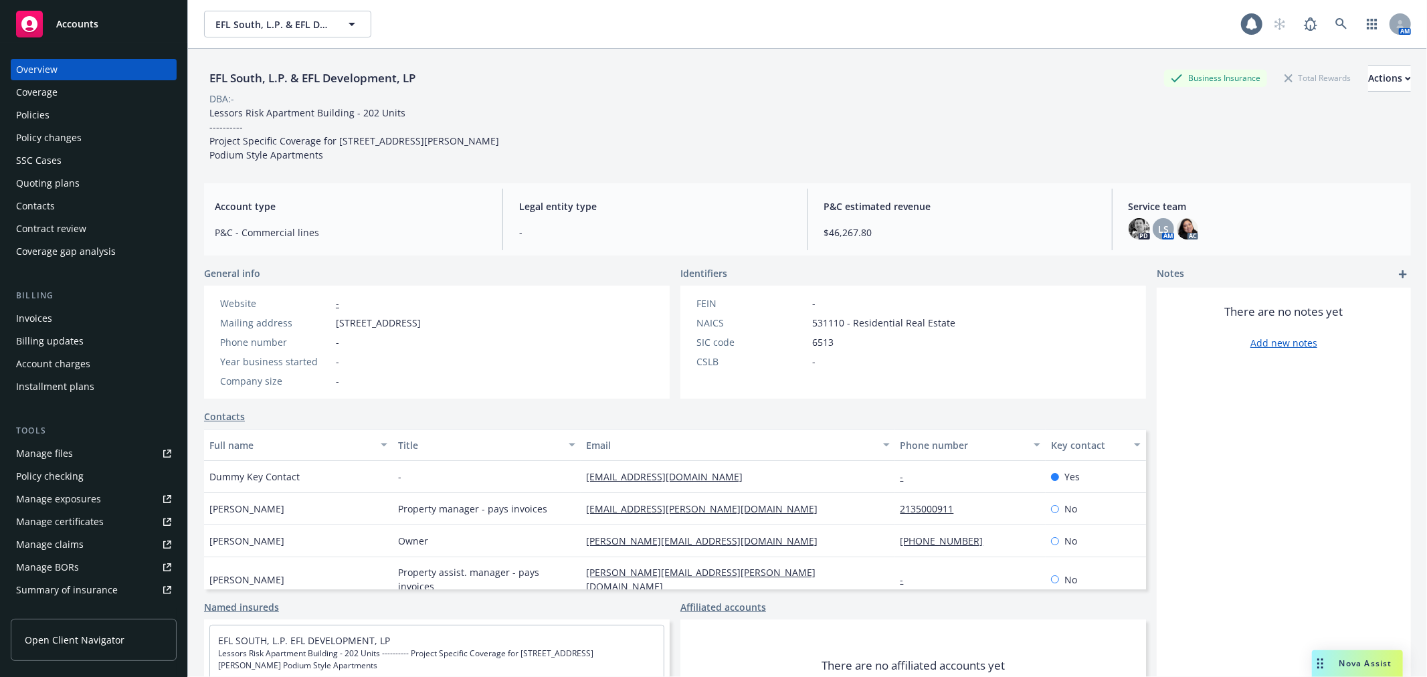
drag, startPoint x: 96, startPoint y: 114, endPoint x: 105, endPoint y: 115, distance: 9.5
click at [96, 112] on div "Policies" at bounding box center [93, 114] width 155 height 21
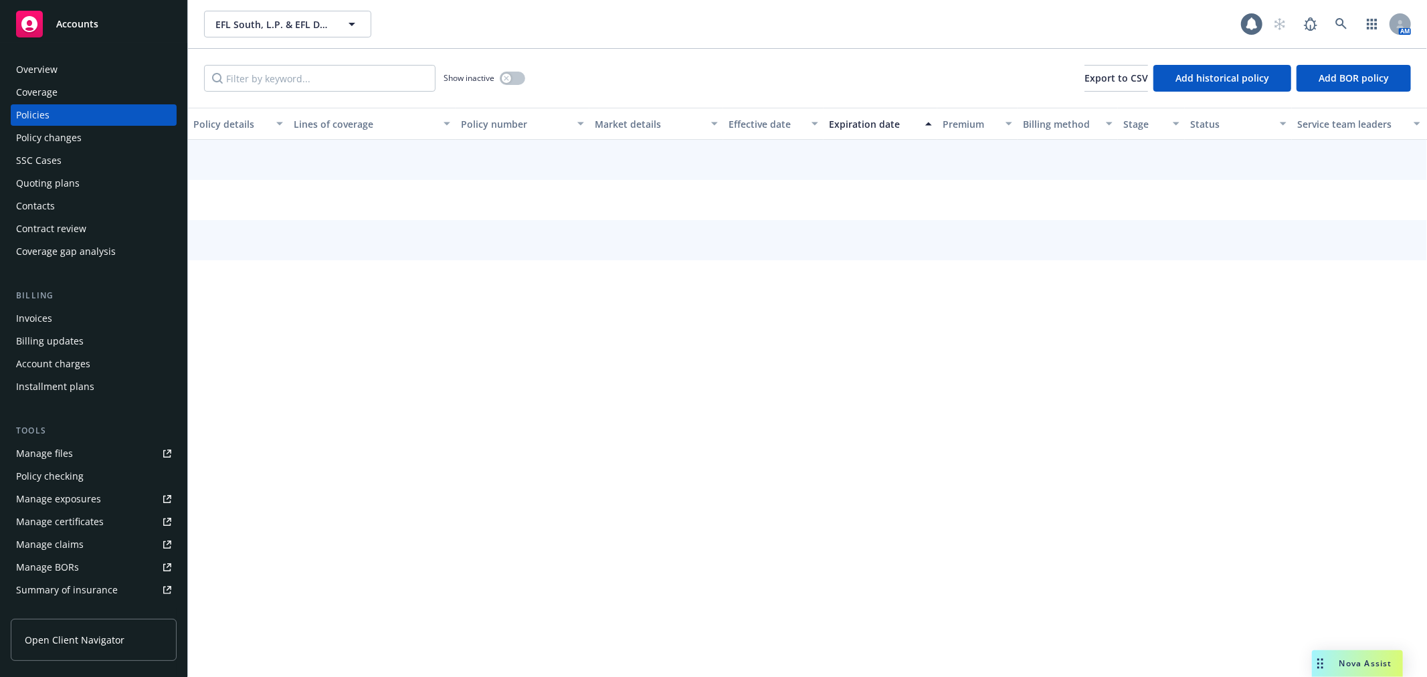
click at [346, 62] on div "Show inactive Export to CSV Add historical policy Add BOR policy" at bounding box center [807, 78] width 1239 height 59
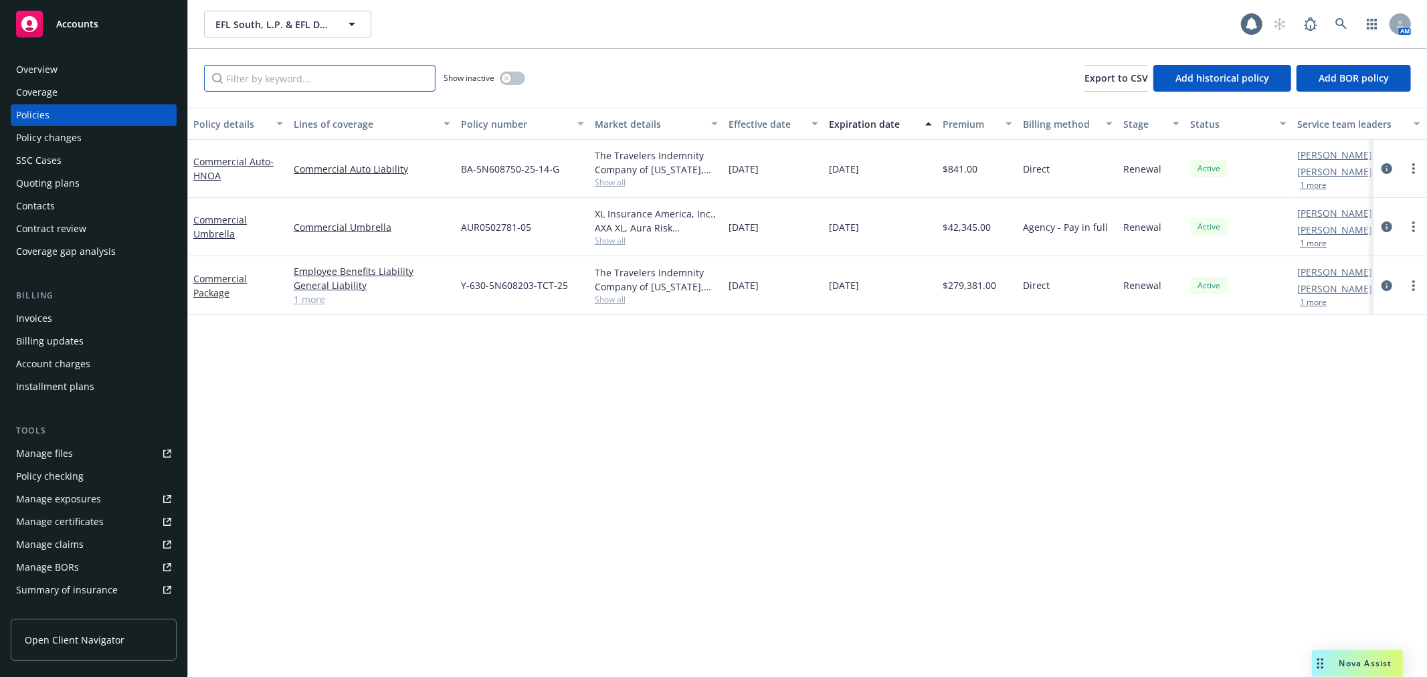
click at [342, 79] on input "Filter by keyword..." at bounding box center [319, 78] width 231 height 27
paste input "5N608203"
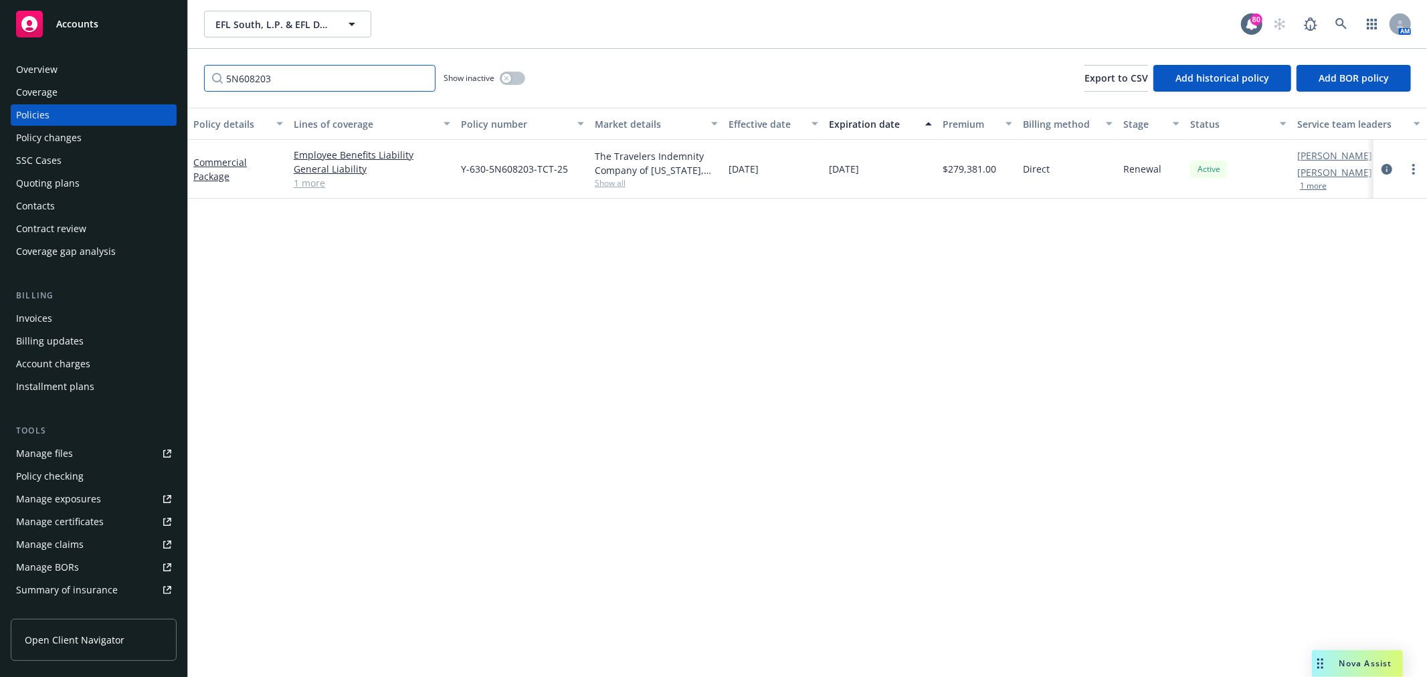
type input "5N608203"
click at [82, 453] on link "Manage files" at bounding box center [94, 453] width 166 height 21
click at [103, 16] on div "Accounts" at bounding box center [93, 24] width 155 height 27
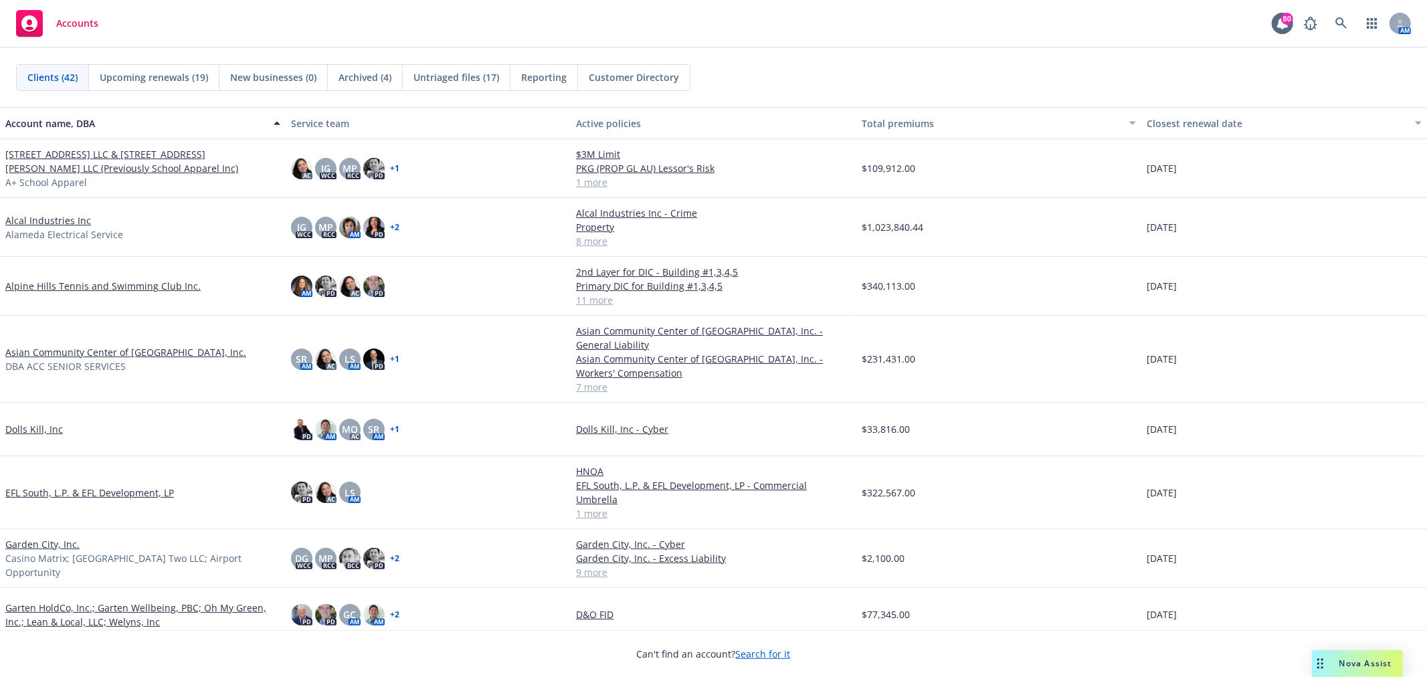
click at [429, 74] on span "Untriaged files (17)" at bounding box center [456, 77] width 86 height 14
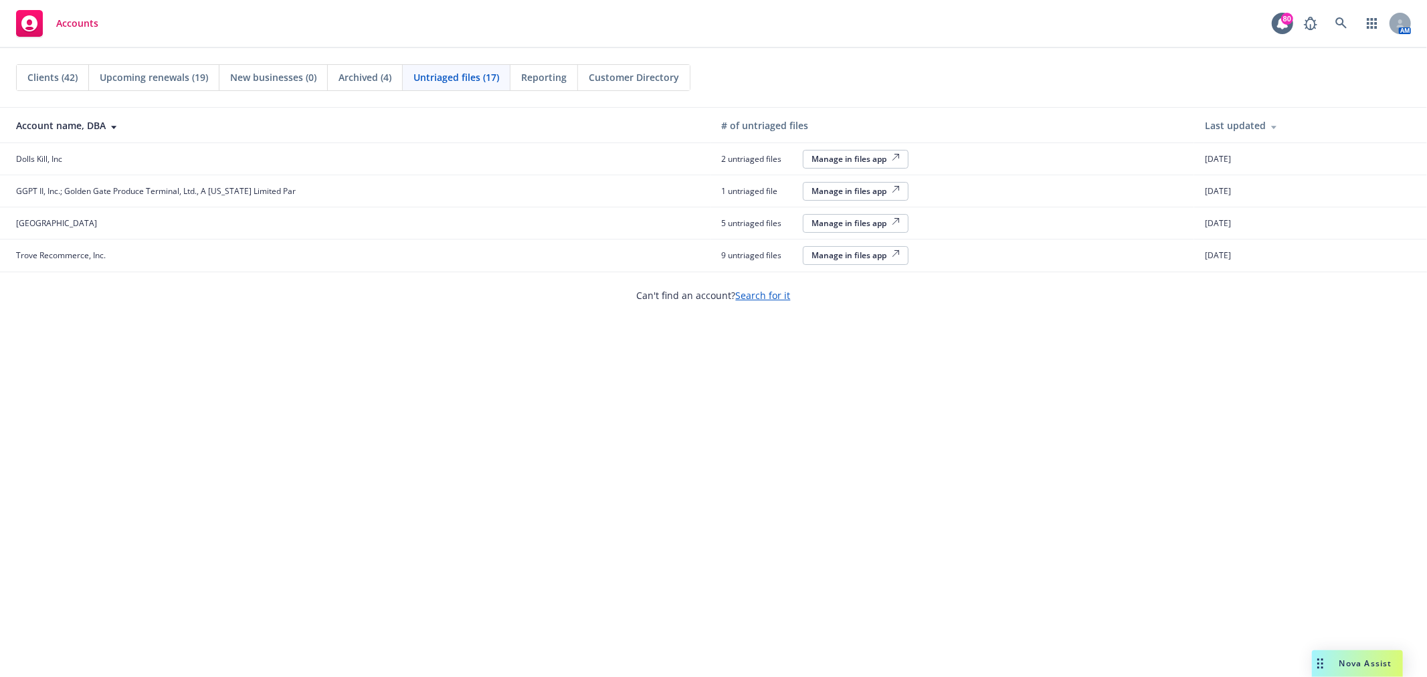
click at [860, 157] on div "Manage in files app" at bounding box center [855, 158] width 88 height 11
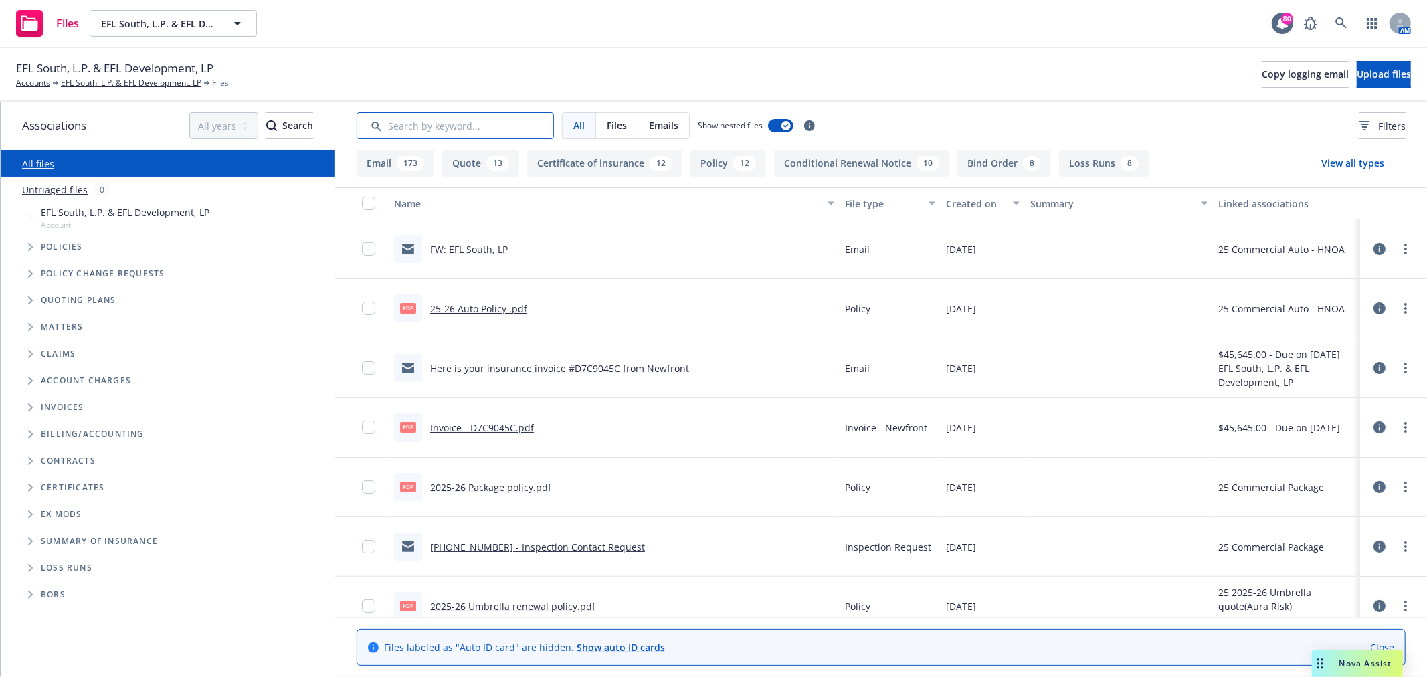
click at [433, 118] on input "Search by keyword..." at bounding box center [455, 125] width 197 height 27
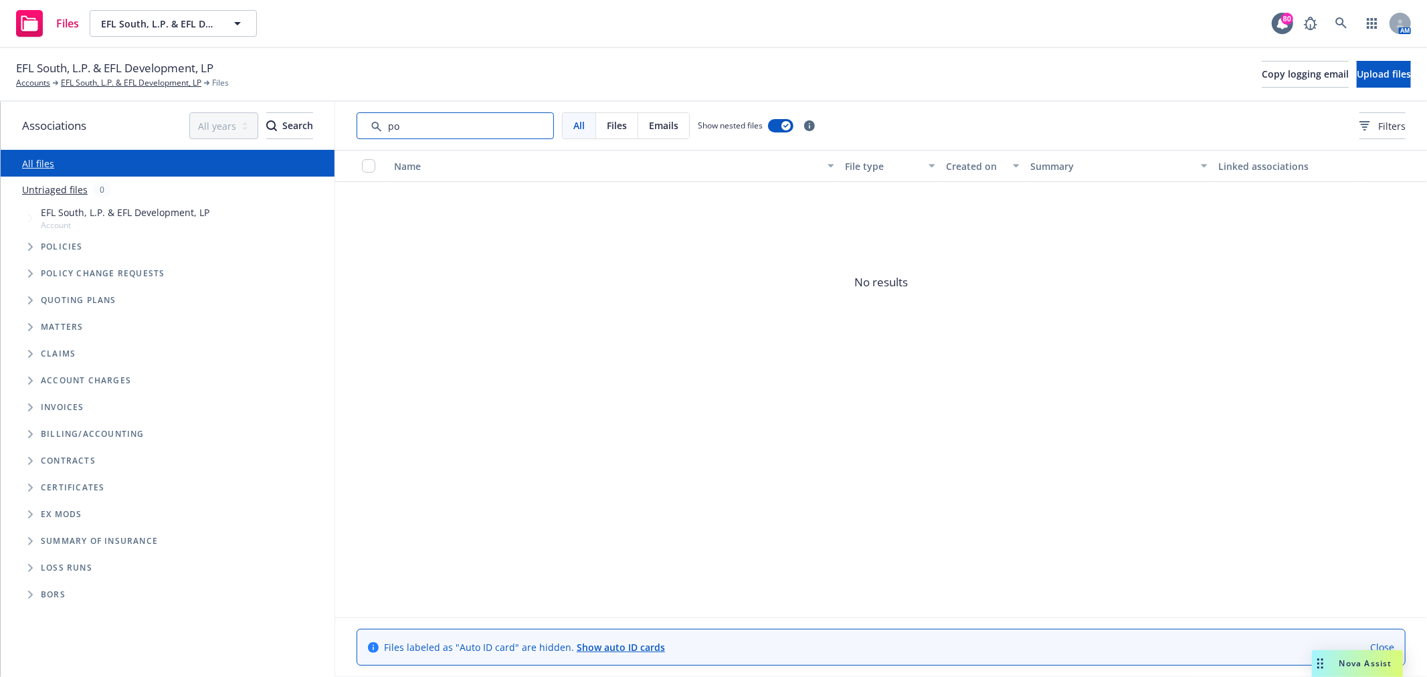
type input "p"
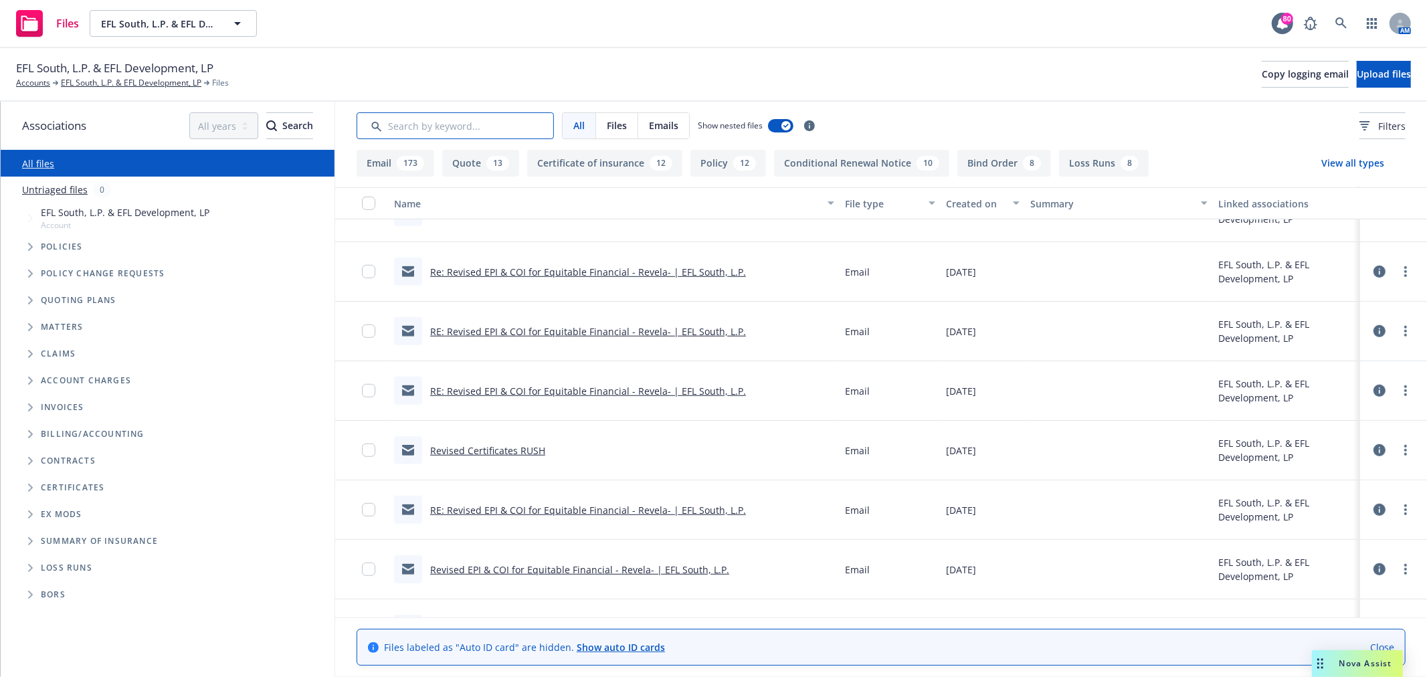
scroll to position [817, 0]
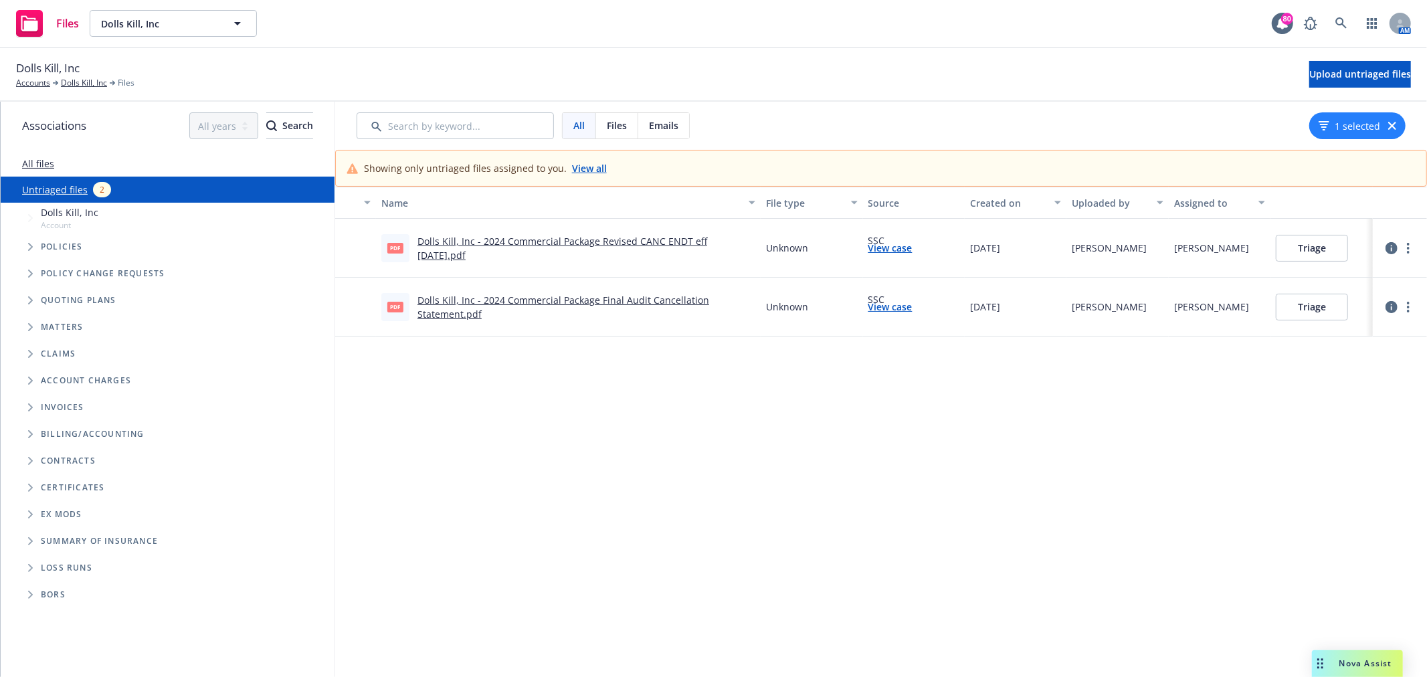
click at [1330, 314] on button "Triage" at bounding box center [1312, 307] width 72 height 27
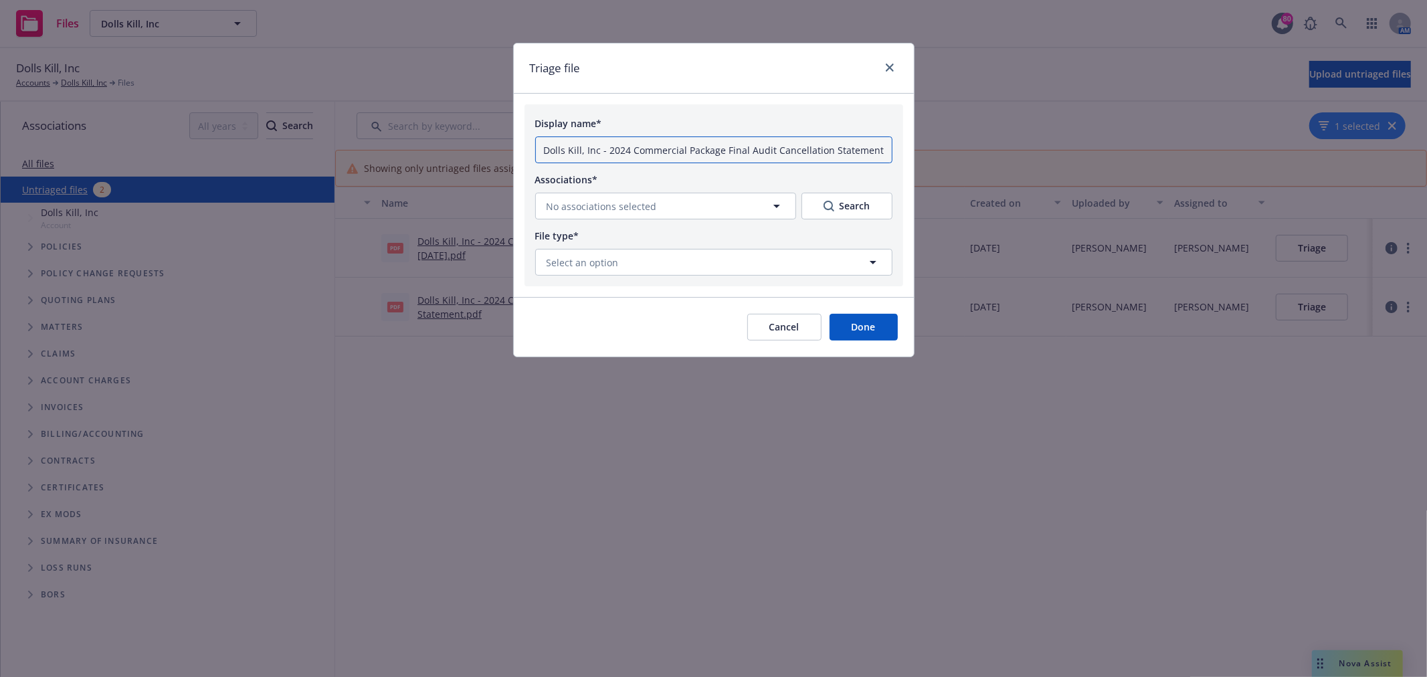
drag, startPoint x: 633, startPoint y: 151, endPoint x: 747, endPoint y: 143, distance: 114.0
click at [633, 150] on input "Dolls Kill, Inc - 2024 Commercial Package Final Audit Cancellation Statement.pdf" at bounding box center [713, 149] width 357 height 27
click at [761, 143] on input "Dolls Kill, Inc - 2024 Commercial Package Final Audit Cancellation Statement.pdf" at bounding box center [713, 149] width 357 height 27
drag, startPoint x: 684, startPoint y: 148, endPoint x: 463, endPoint y: 142, distance: 221.5
click at [463, 142] on div "Triage file Display name* Dolls Kill, Inc - 2024 Commercial Package Final Audit…" at bounding box center [713, 338] width 1427 height 677
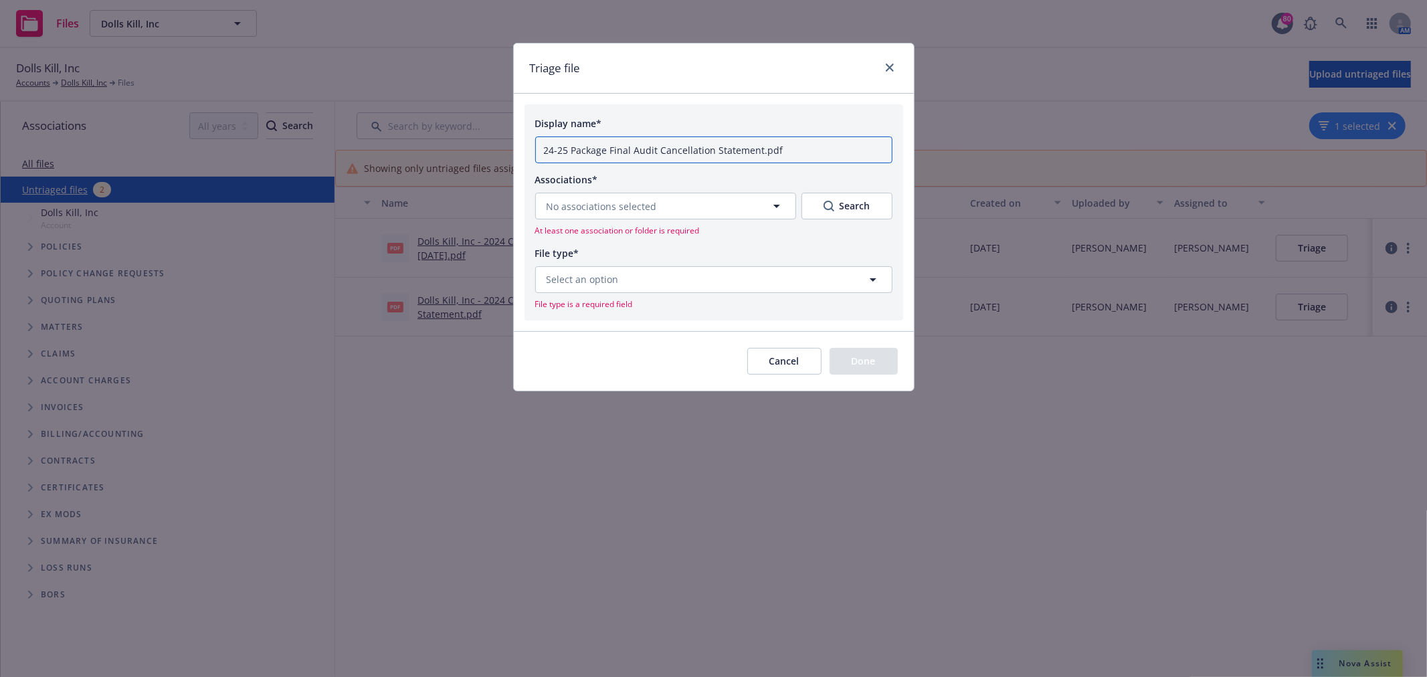
click at [818, 152] on input "24-25 Package Final Audit Cancellation Statement.pdf" at bounding box center [713, 149] width 357 height 27
type input "24-25 Package Final Audit Cancellation Statement"
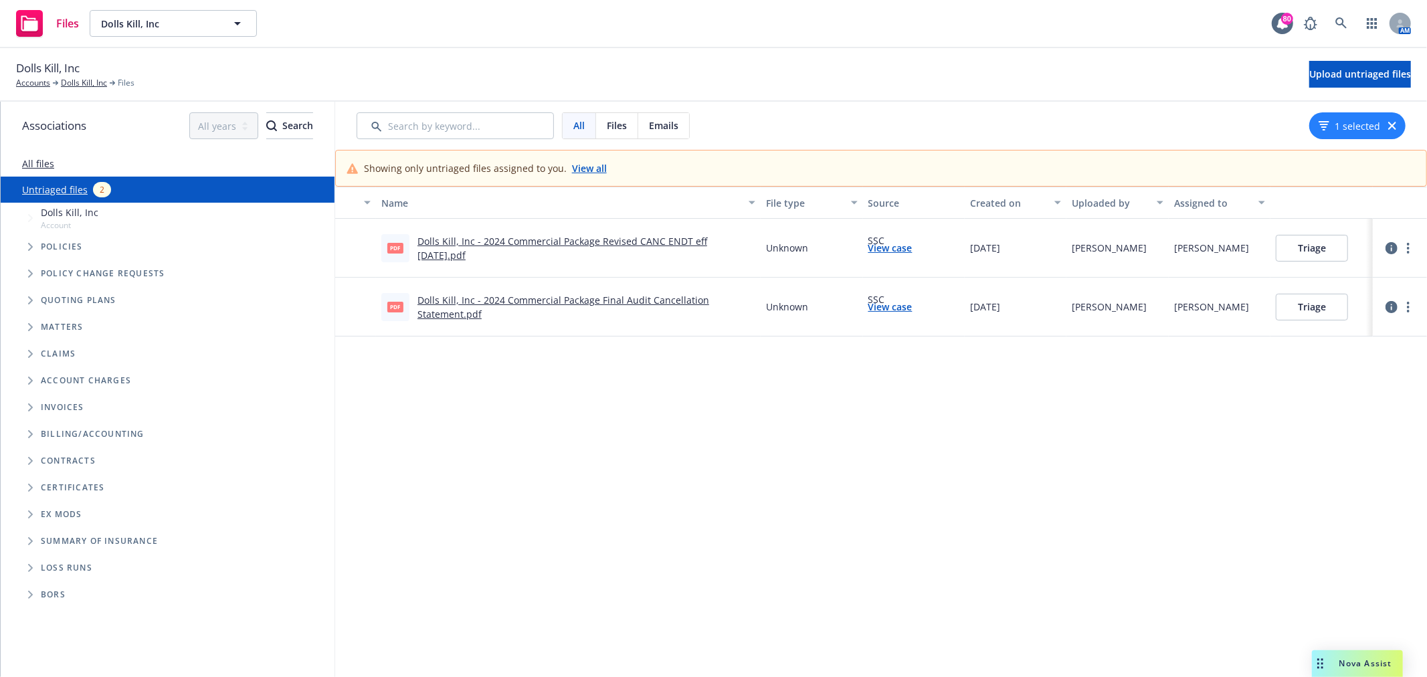
click at [1312, 303] on button "Triage" at bounding box center [1312, 307] width 72 height 27
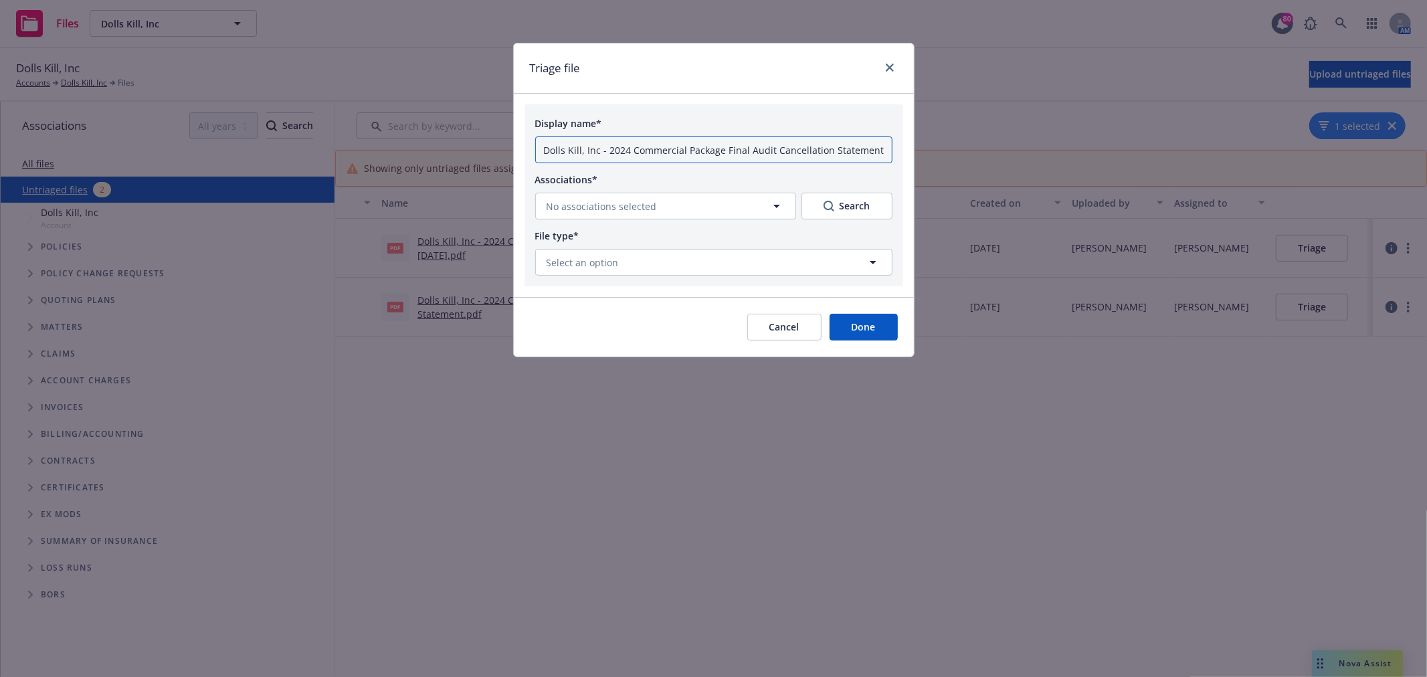
click at [633, 149] on input "Dolls Kill, Inc - 2024 Commercial Package Final Audit Cancellation Statement.pdf" at bounding box center [713, 149] width 357 height 27
drag, startPoint x: 680, startPoint y: 151, endPoint x: 478, endPoint y: 150, distance: 202.0
click at [478, 150] on div "Triage file Display name* Dolls Kill, Inc - 2024 Commercial Package Final Audit…" at bounding box center [713, 338] width 1427 height 677
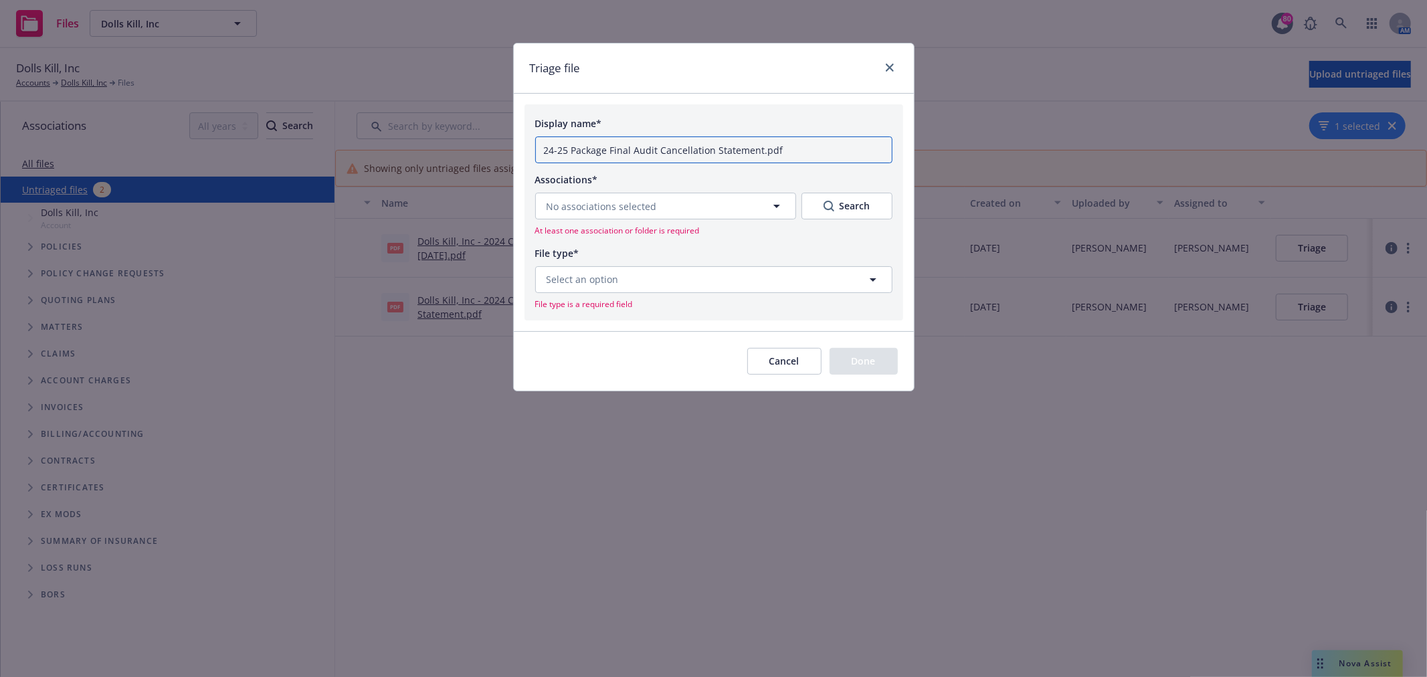
click at [826, 151] on input "24-25 Package Final Audit Cancellation Statement.pdf" at bounding box center [713, 149] width 357 height 27
type input "24-25 Package Final Audit Cancellation Statement"
click at [745, 208] on button "No associations selected" at bounding box center [665, 206] width 261 height 27
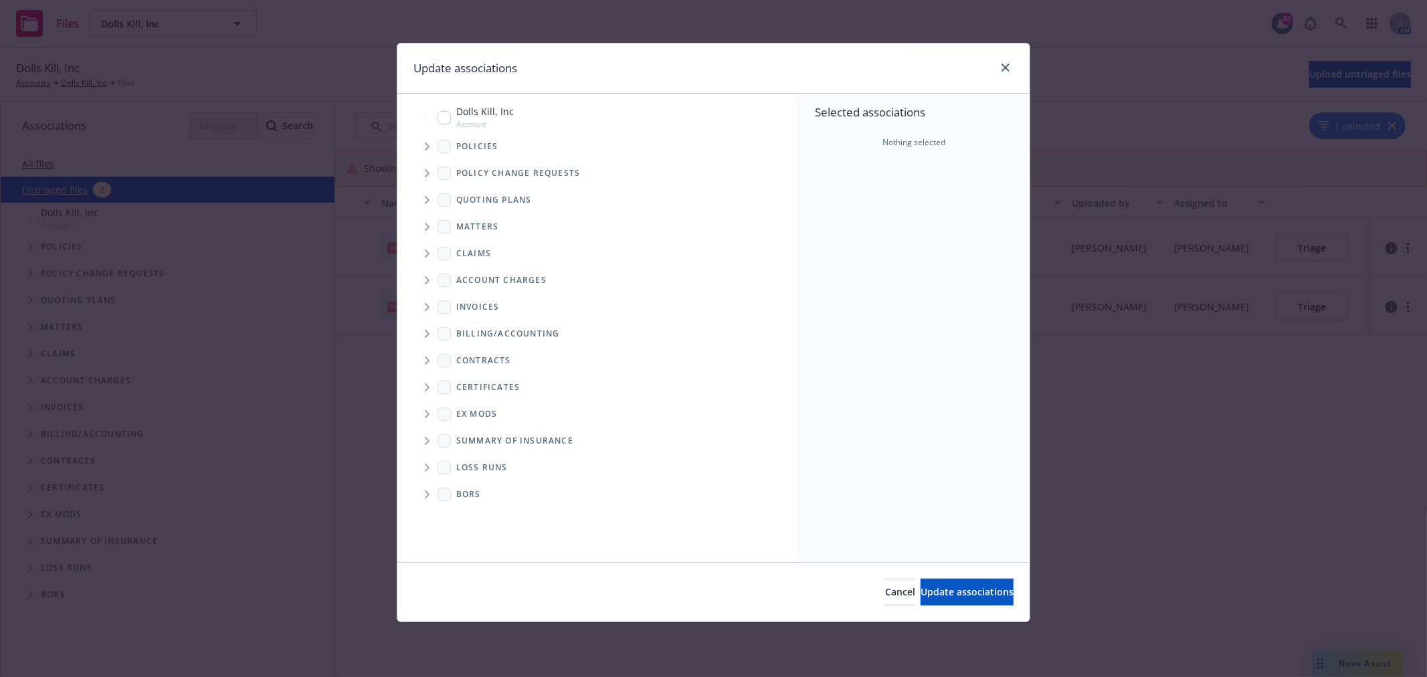
click at [426, 144] on icon "Tree Example" at bounding box center [427, 146] width 5 height 8
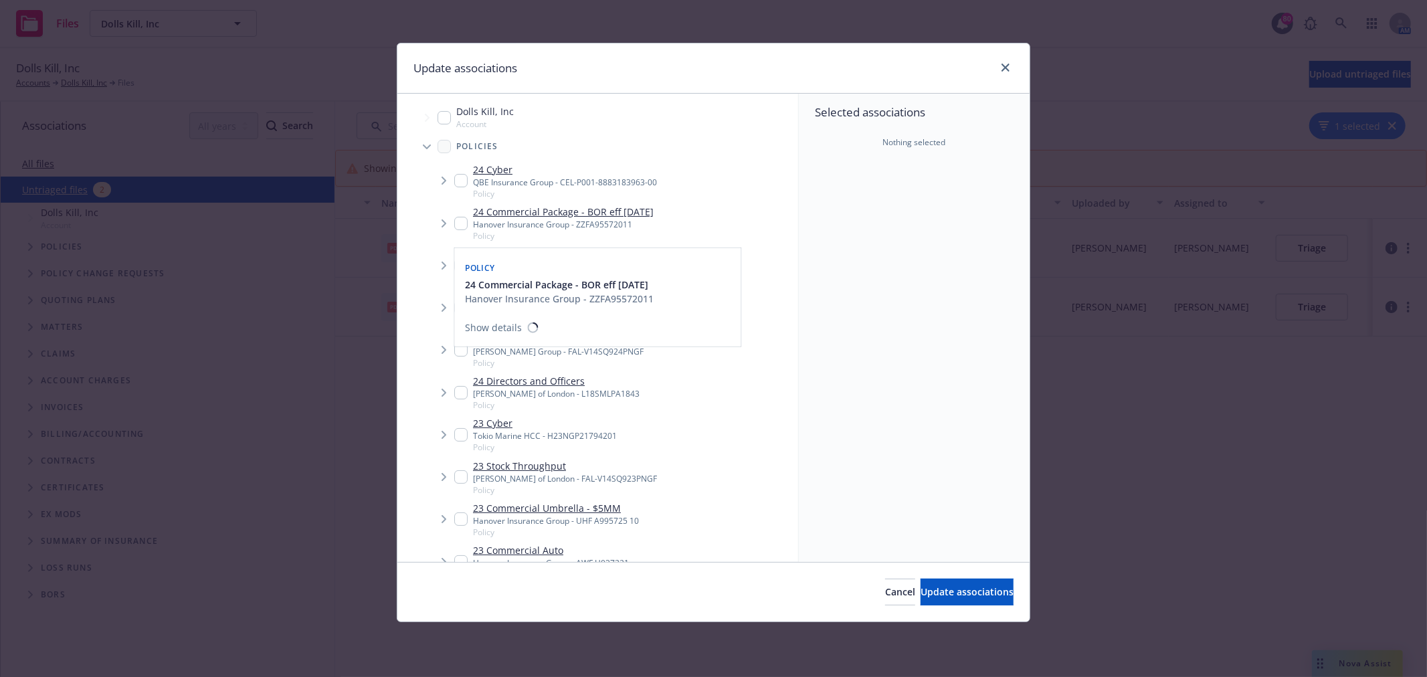
click at [466, 221] on input "Tree Example" at bounding box center [460, 223] width 13 height 13
checkbox input "true"
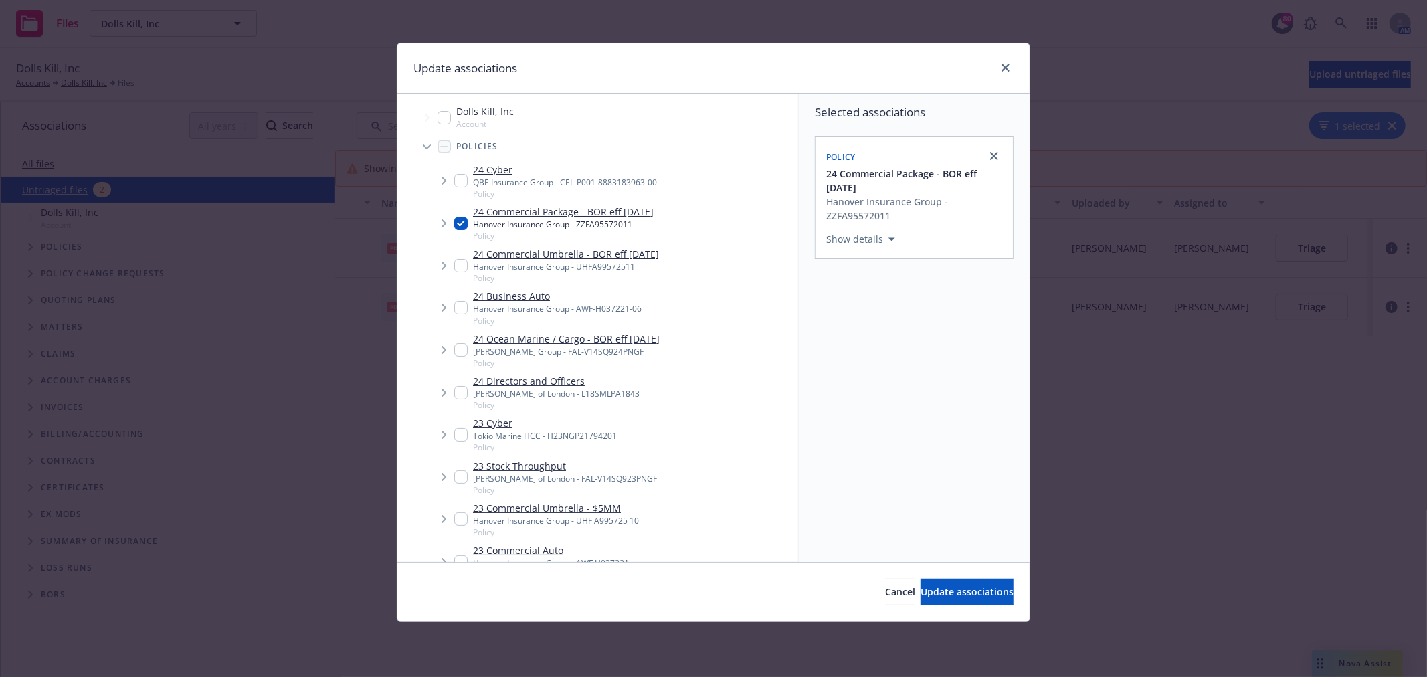
click at [957, 577] on div "Cancel Update associations" at bounding box center [713, 592] width 632 height 60
click at [953, 590] on span "Update associations" at bounding box center [966, 591] width 93 height 13
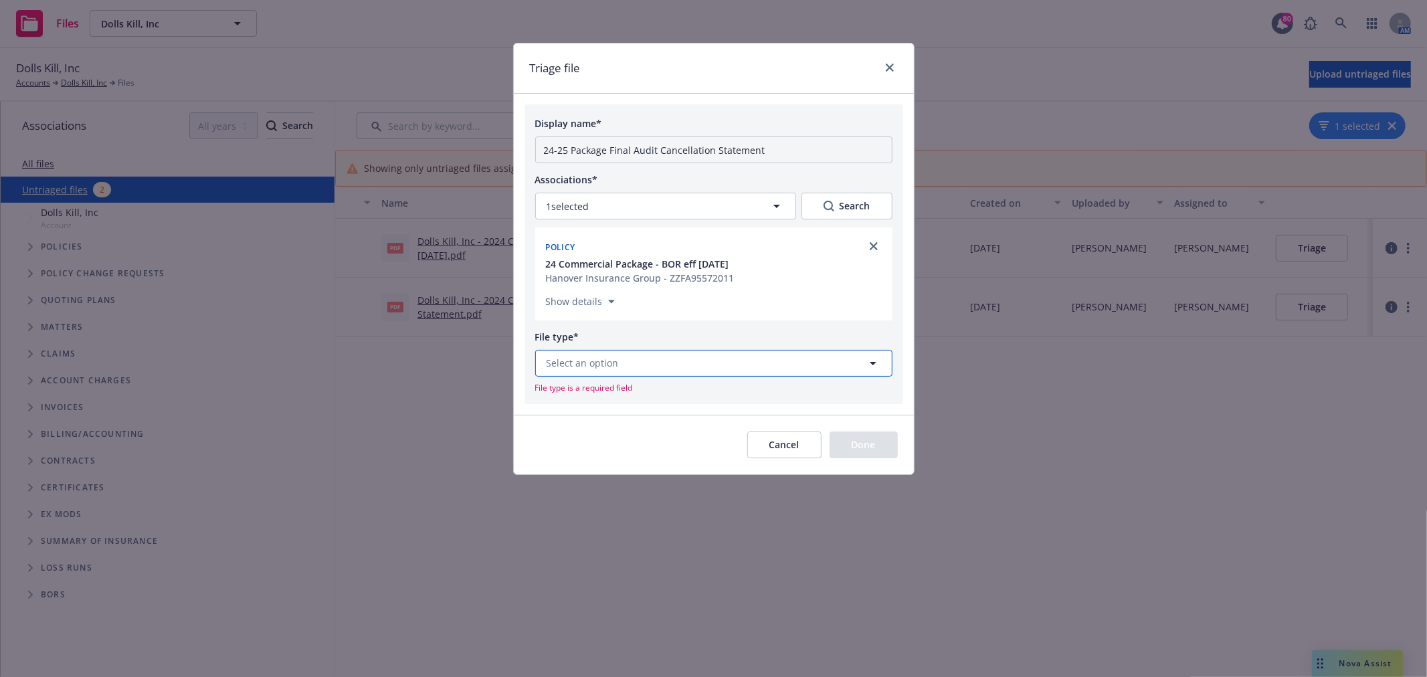
click at [612, 366] on span "Select an option" at bounding box center [582, 363] width 72 height 14
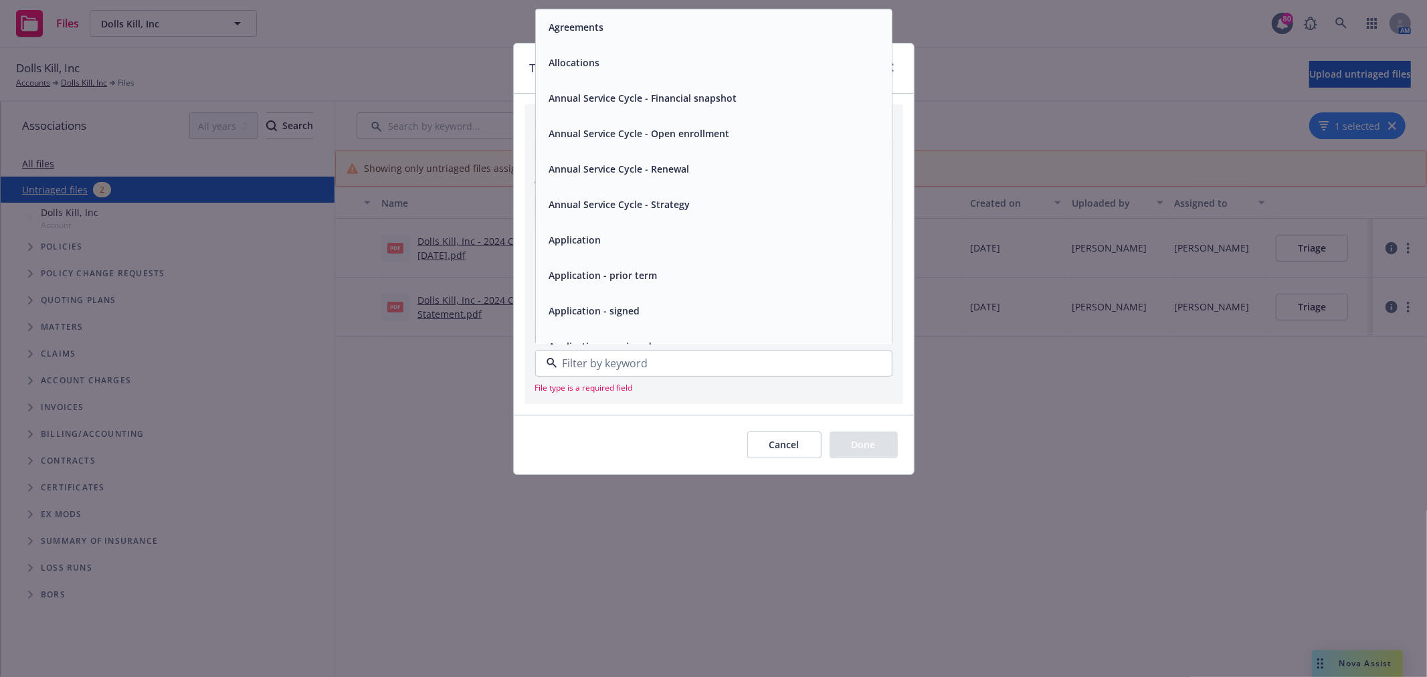
type input "m"
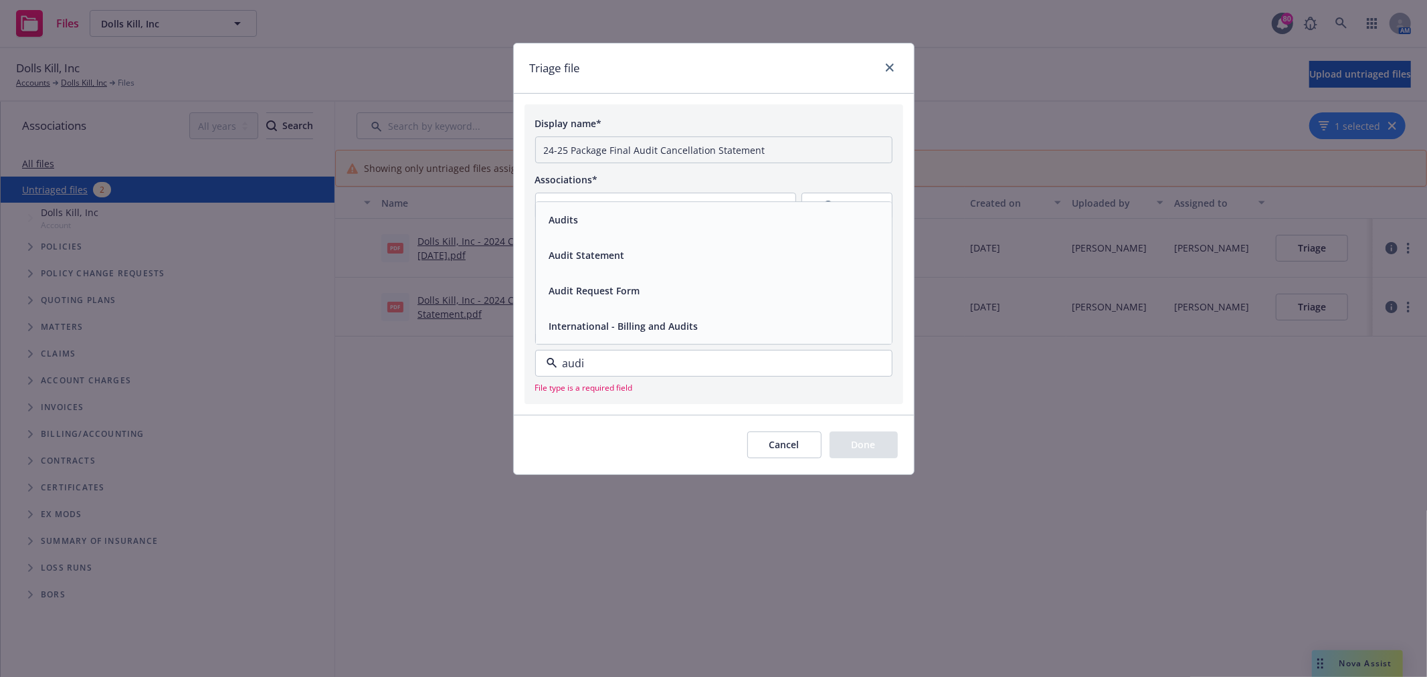
type input "audit"
click at [676, 219] on div "Audits" at bounding box center [714, 219] width 340 height 19
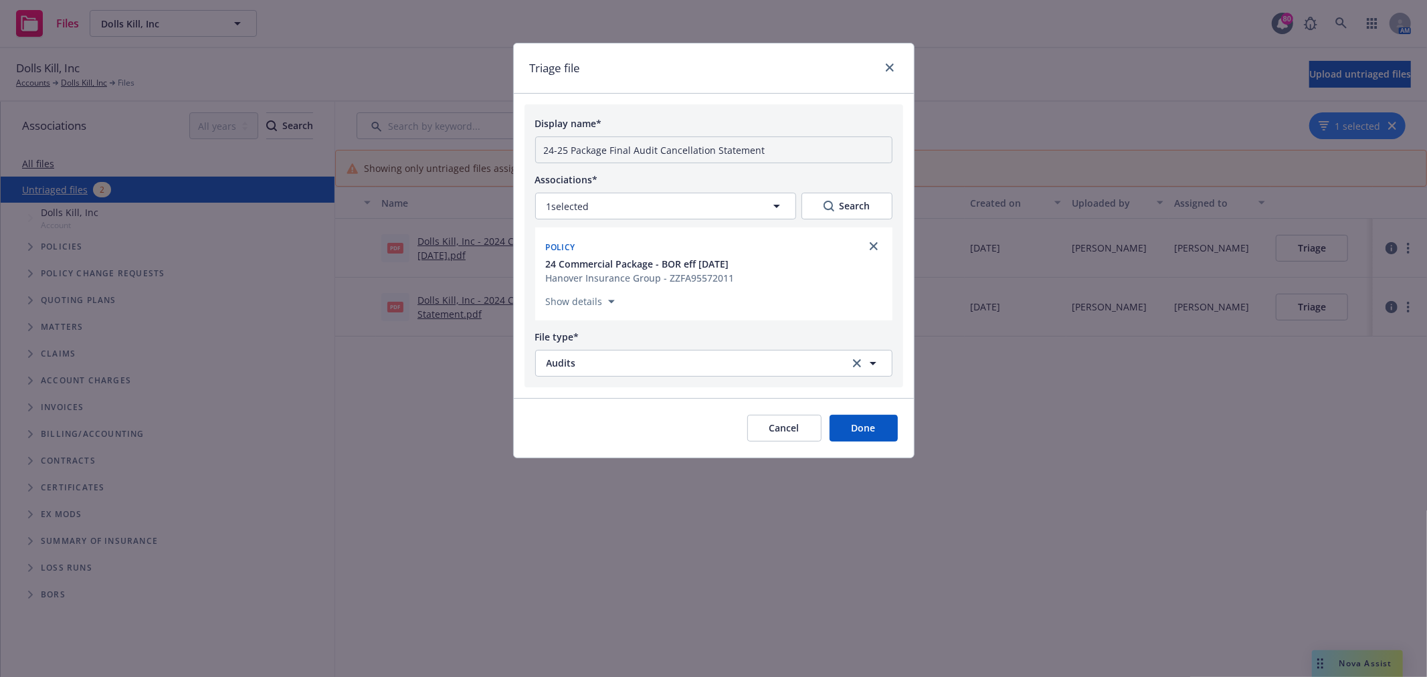
click at [884, 429] on button "Done" at bounding box center [863, 428] width 68 height 27
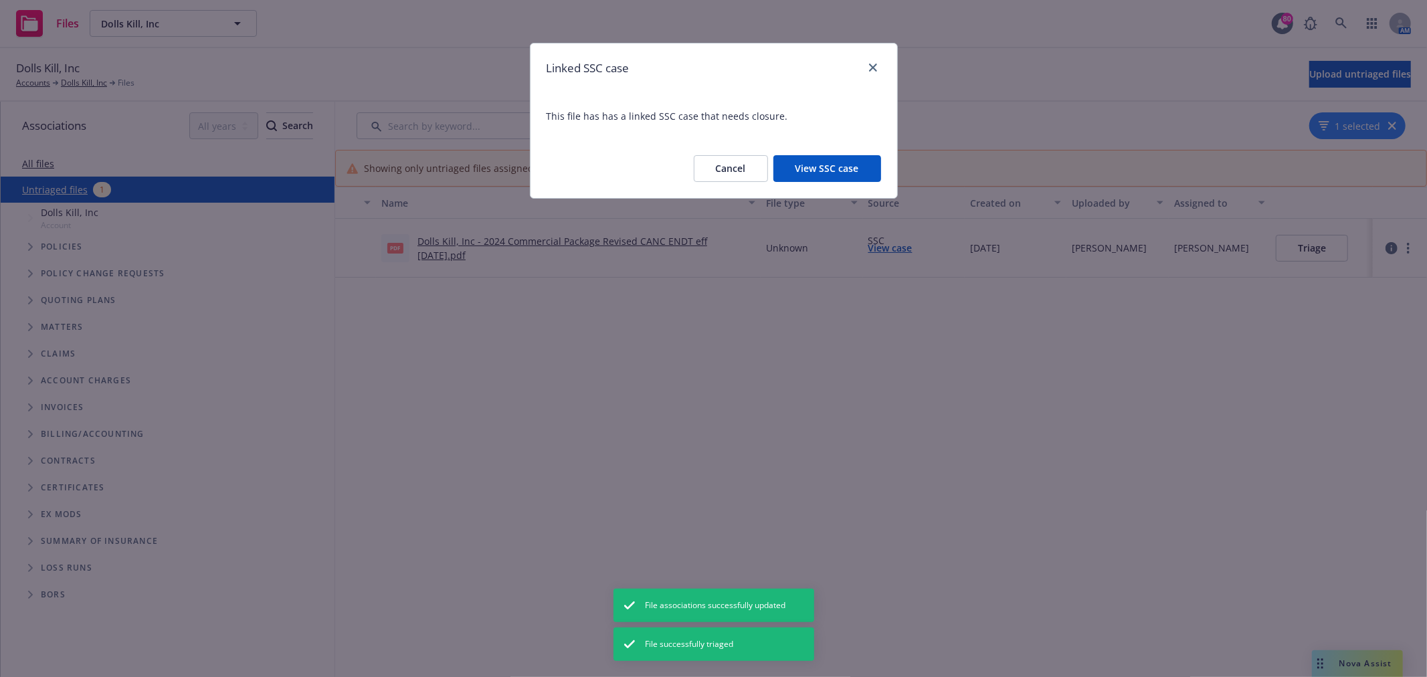
click at [831, 170] on button "View SSC case" at bounding box center [827, 168] width 108 height 27
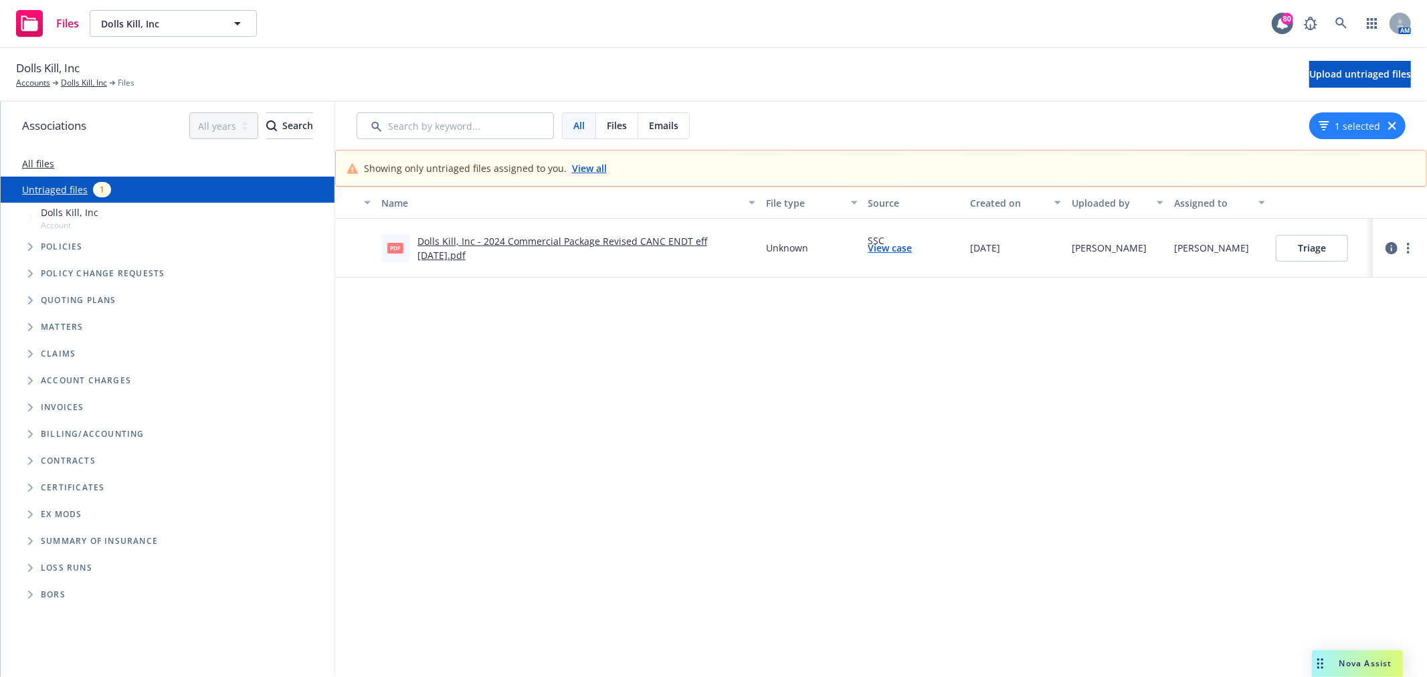
click at [898, 250] on link "View case" at bounding box center [890, 248] width 44 height 14
click at [884, 241] on link "View case" at bounding box center [890, 248] width 44 height 14
click at [690, 235] on link "Dolls Kill, Inc - 2024 Commercial Package Revised CANC ENDT eff [DATE].pdf" at bounding box center [562, 248] width 290 height 27
click at [705, 241] on link "Dolls Kill, Inc - 2024 Commercial Package Revised CANC ENDT eff [DATE].pdf" at bounding box center [562, 248] width 290 height 27
click at [1413, 245] on link "more" at bounding box center [1408, 248] width 16 height 16
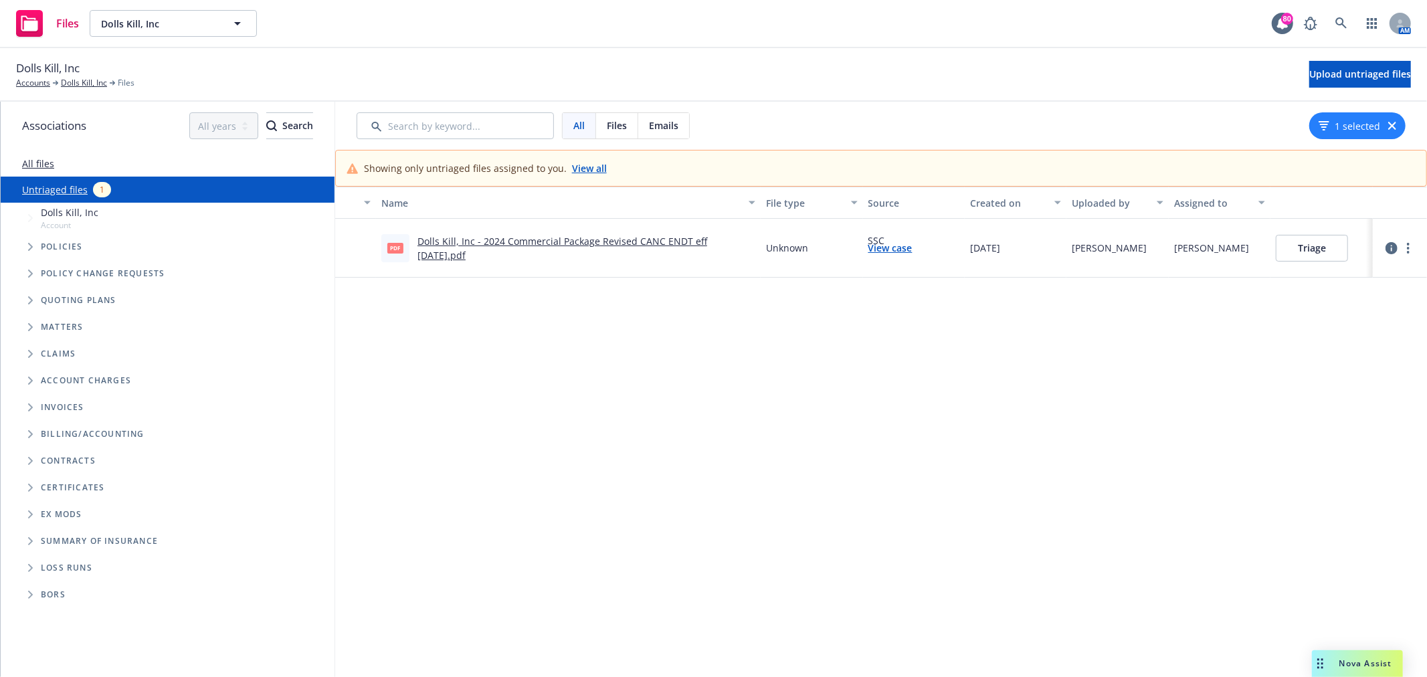
click at [704, 416] on div "Name File type Source Created on Uploaded by Assigned to pdf Dolls Kill, Inc - …" at bounding box center [881, 432] width 1092 height 490
